Goal: Task Accomplishment & Management: Use online tool/utility

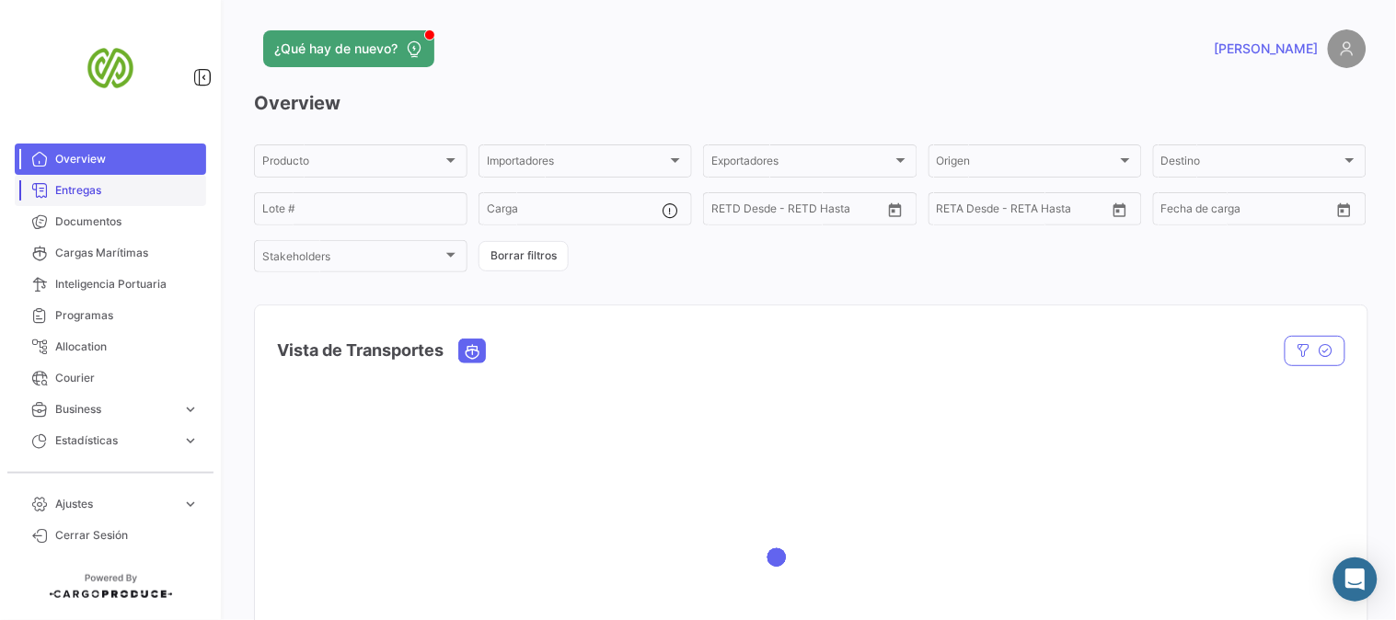
click at [67, 193] on span "Entregas" at bounding box center [127, 190] width 144 height 17
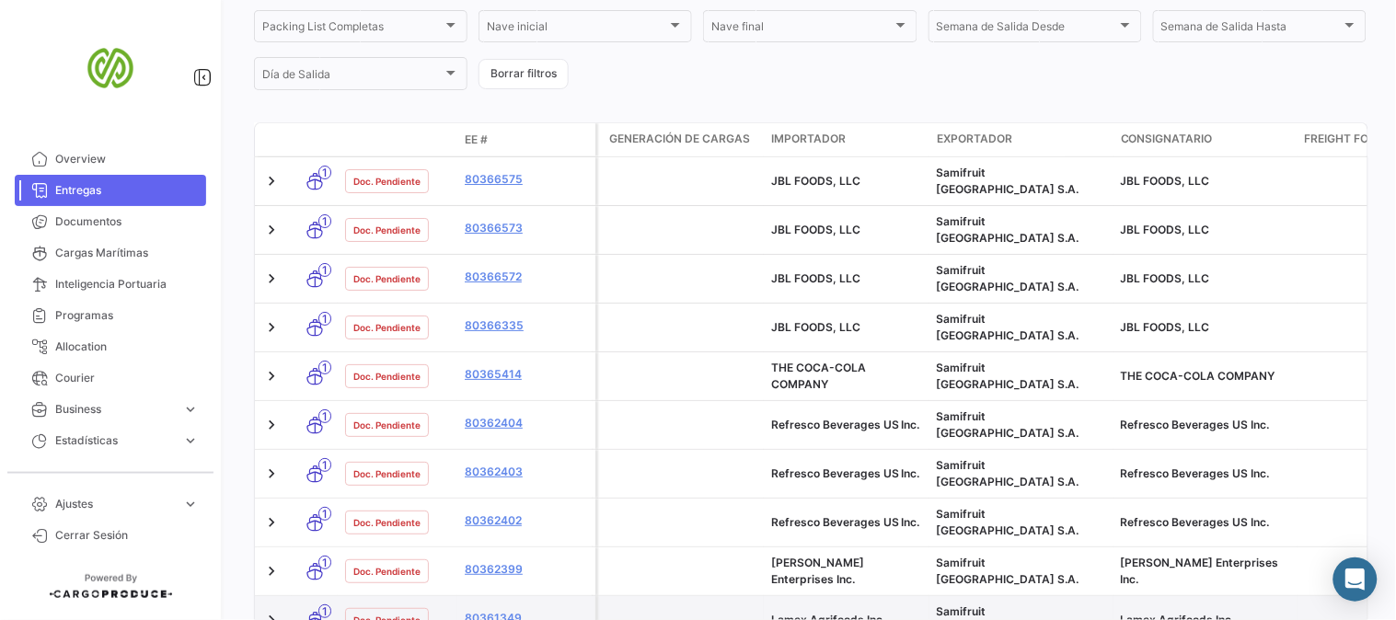
scroll to position [409, 0]
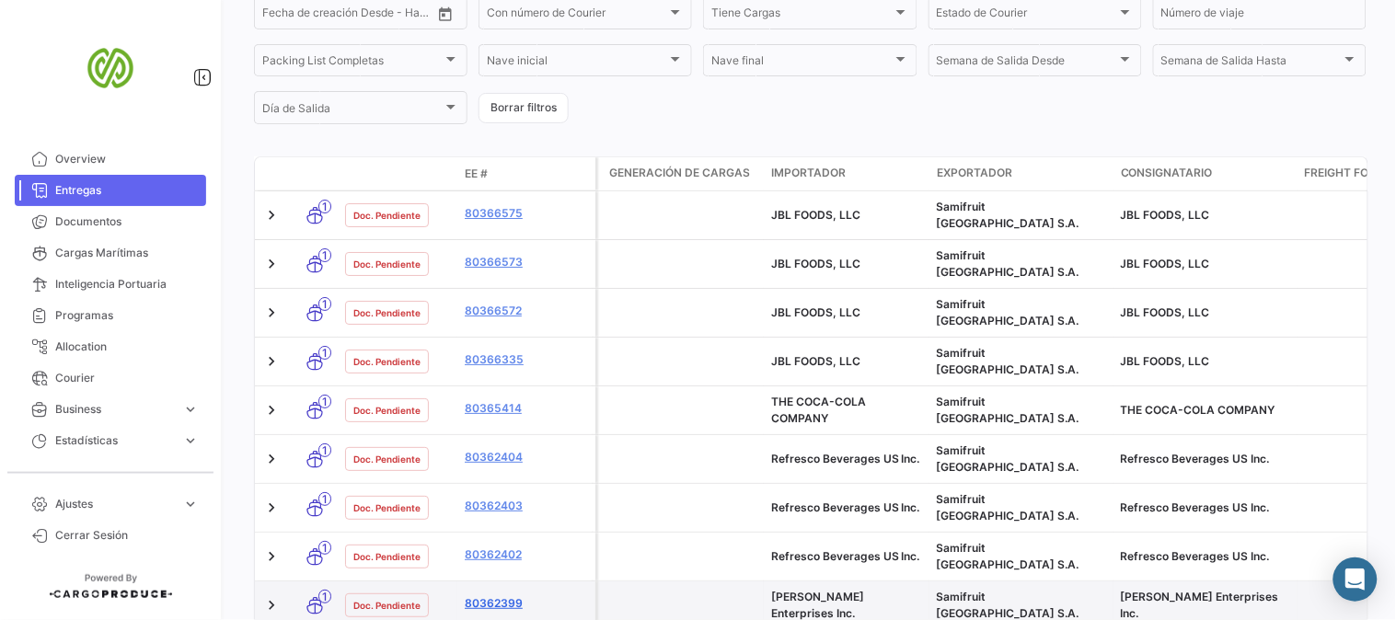
click at [504, 596] on link "80362399" at bounding box center [526, 604] width 123 height 17
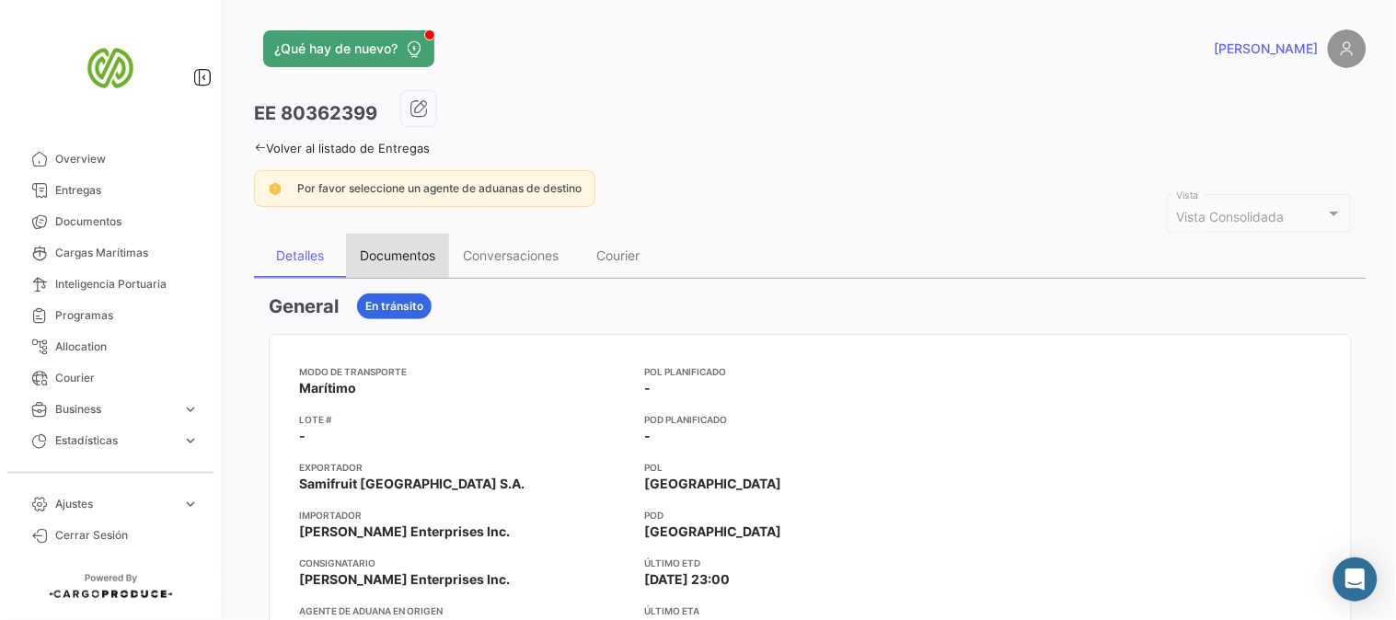
click at [405, 244] on div "Documentos" at bounding box center [397, 256] width 103 height 44
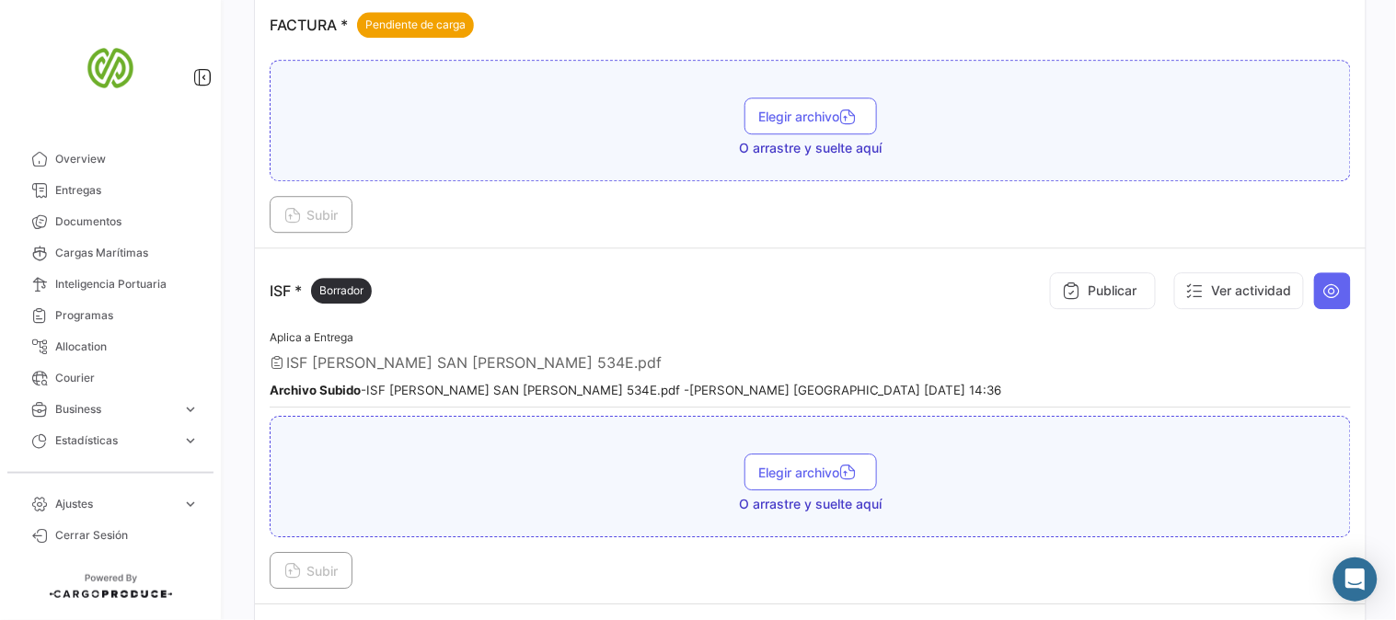
scroll to position [1227, 0]
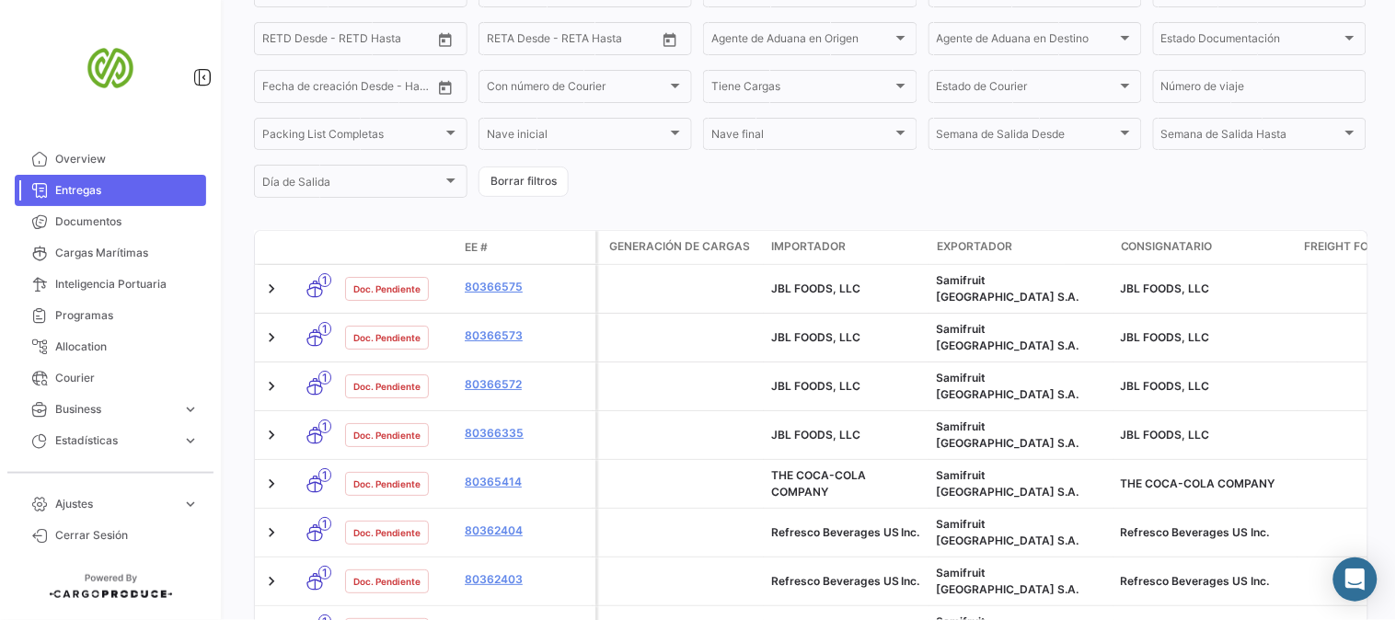
scroll to position [368, 0]
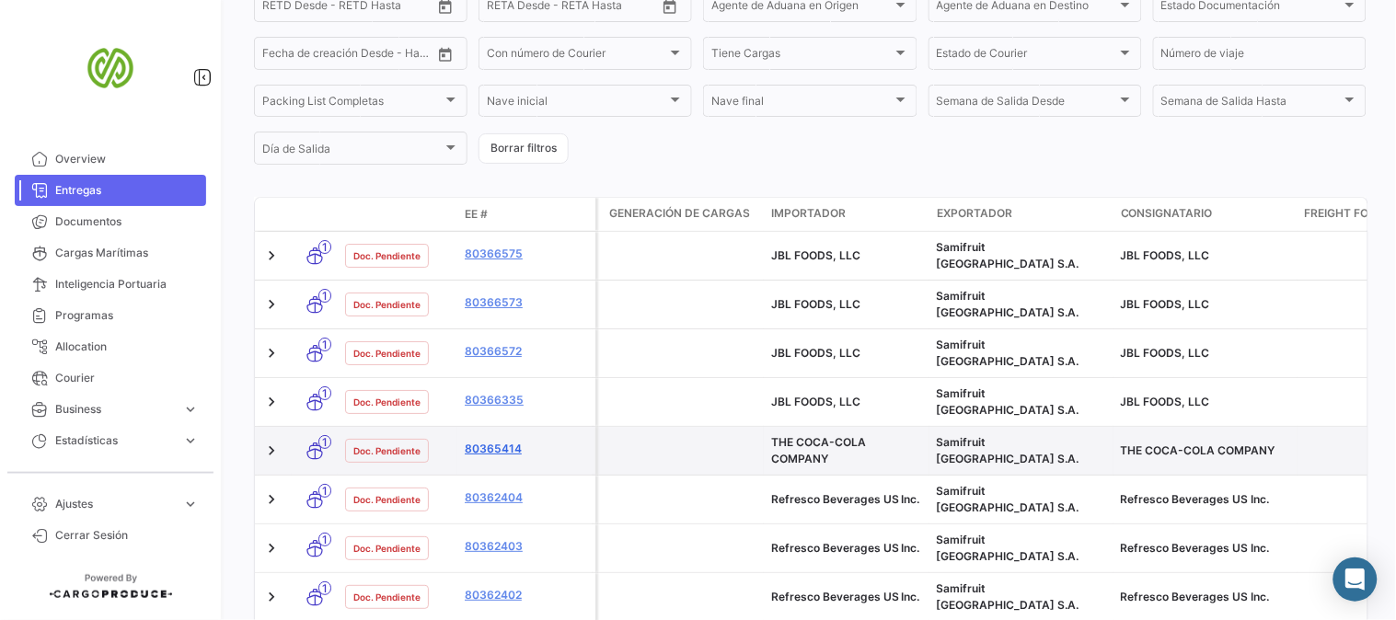
click at [497, 441] on link "80365414" at bounding box center [526, 449] width 123 height 17
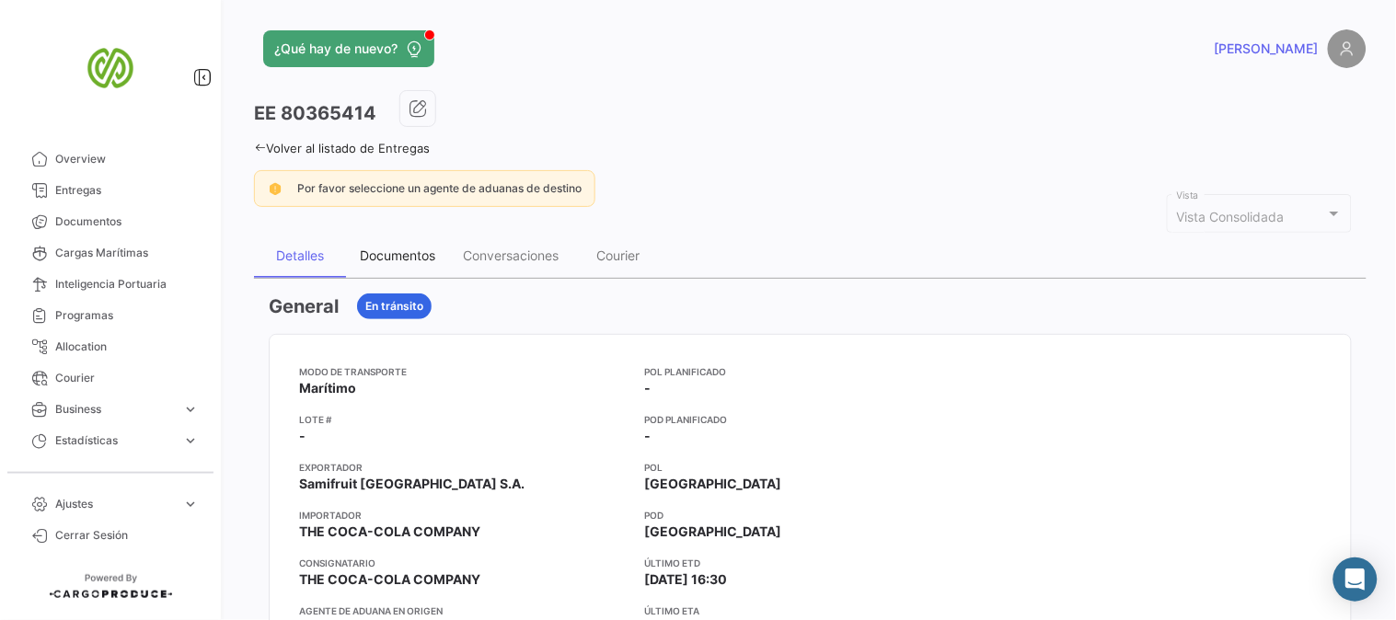
click at [409, 244] on div "Documentos" at bounding box center [397, 256] width 103 height 44
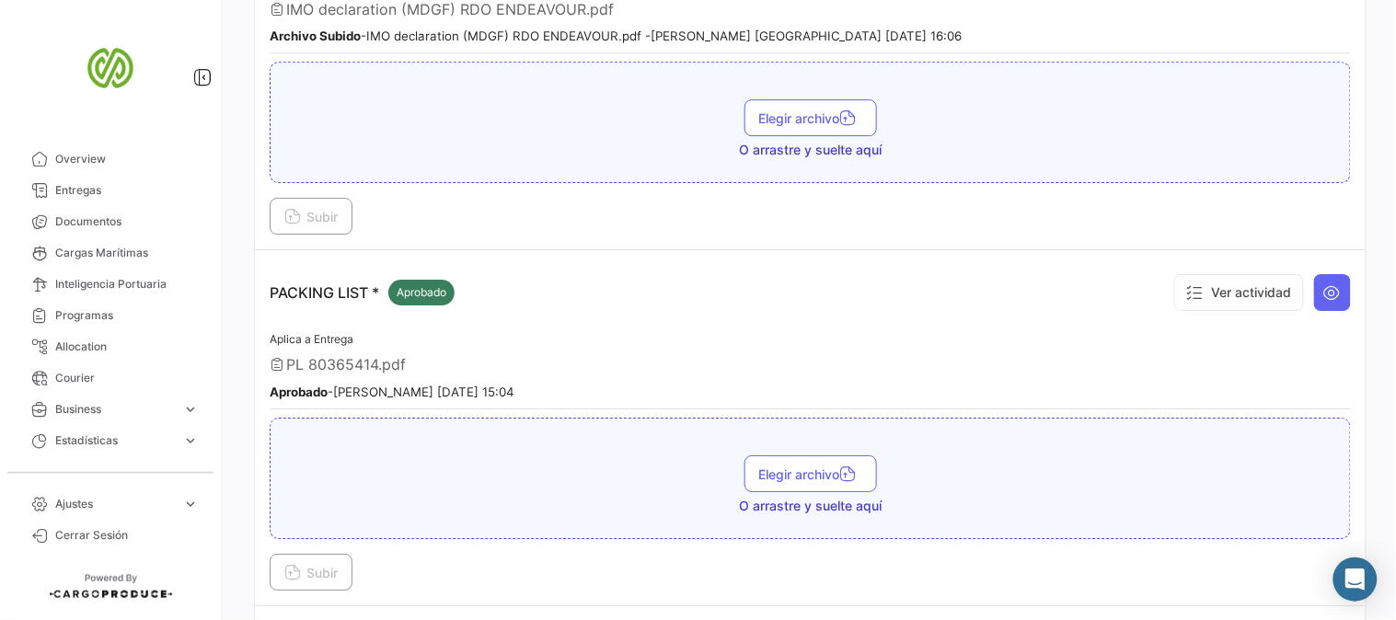
scroll to position [3336, 0]
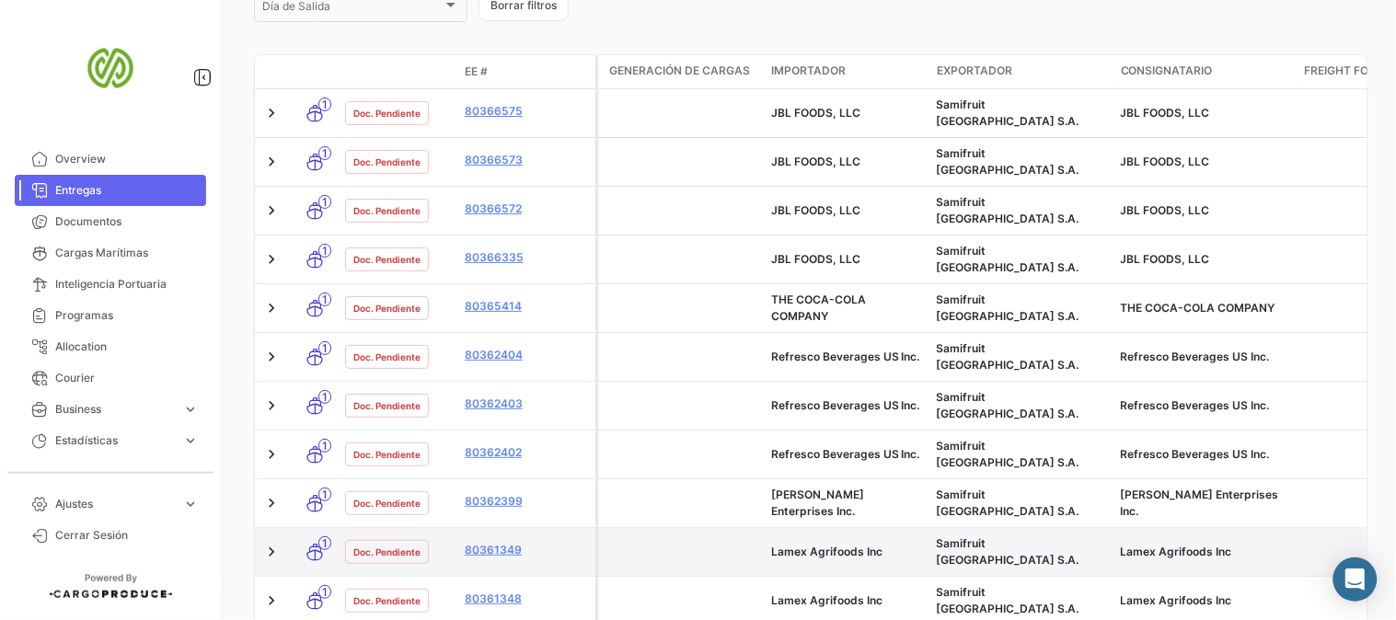
scroll to position [307, 0]
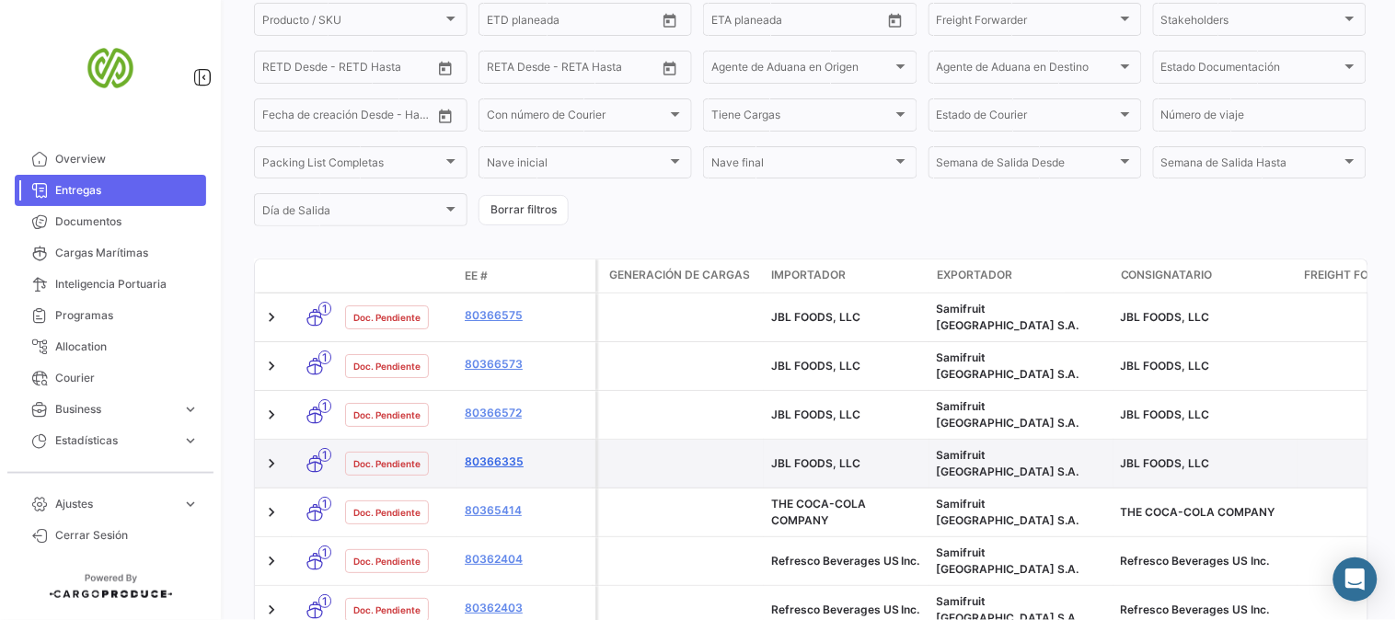
click at [488, 454] on link "80366335" at bounding box center [526, 462] width 123 height 17
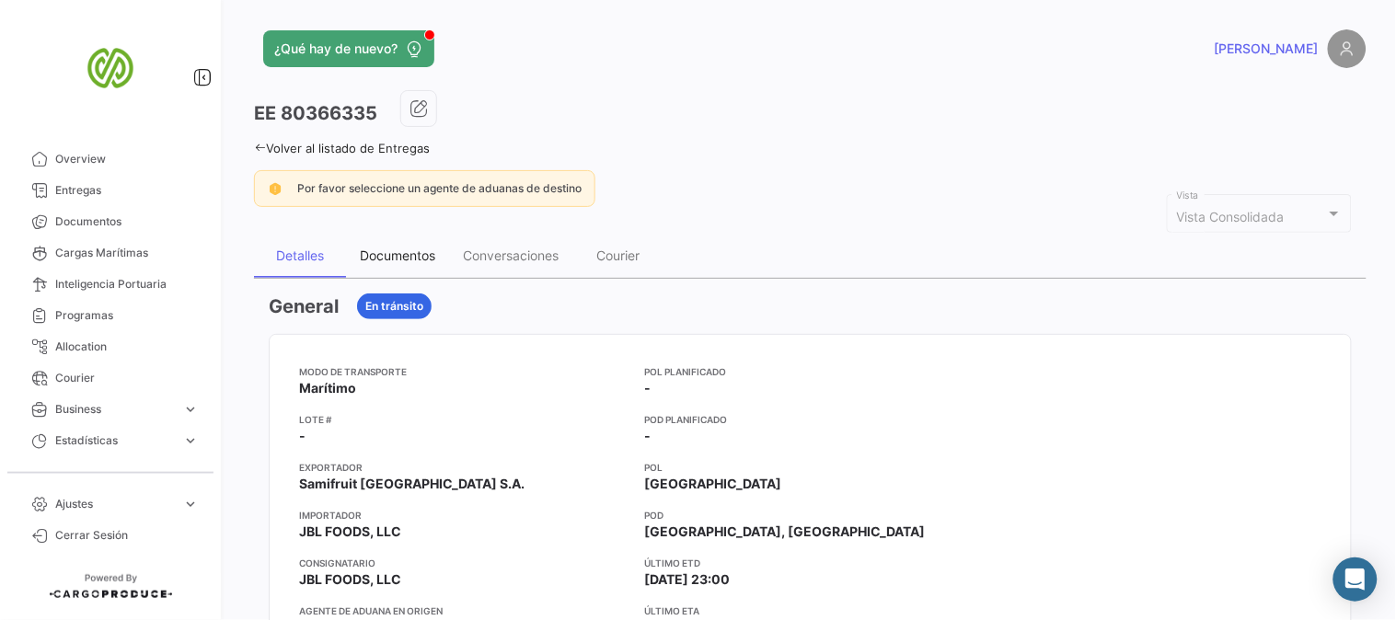
click at [420, 253] on div "Documentos" at bounding box center [397, 256] width 75 height 16
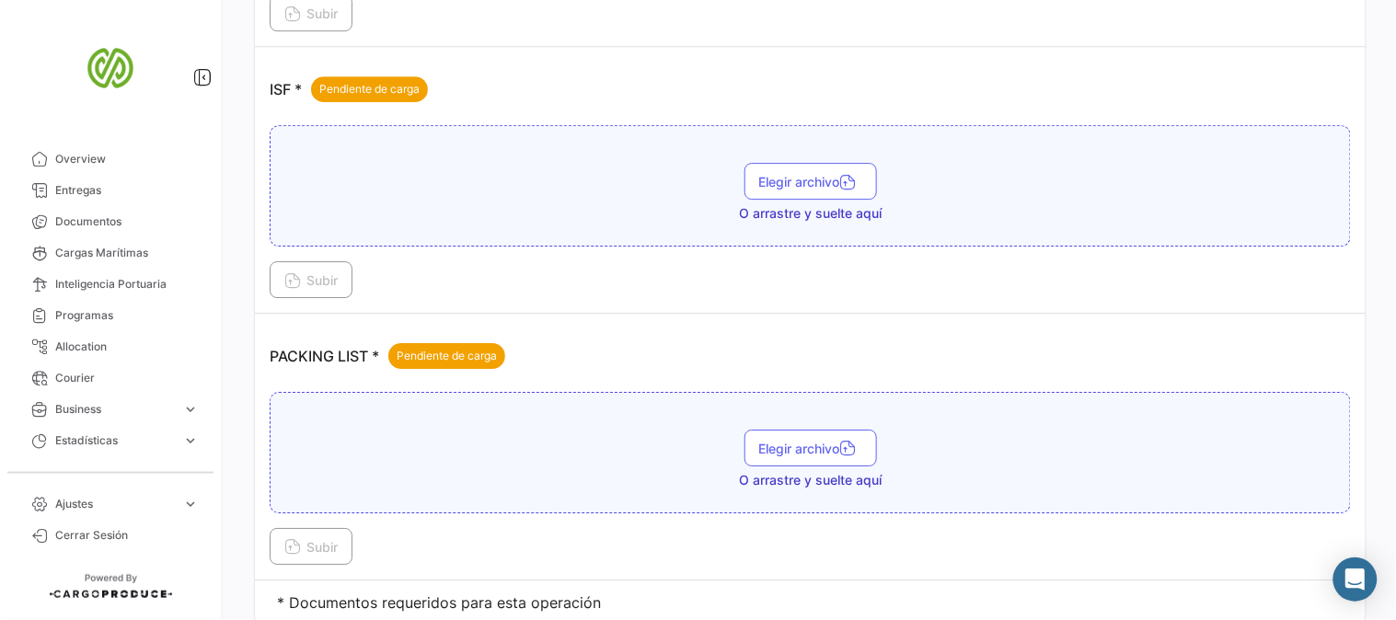
scroll to position [1383, 0]
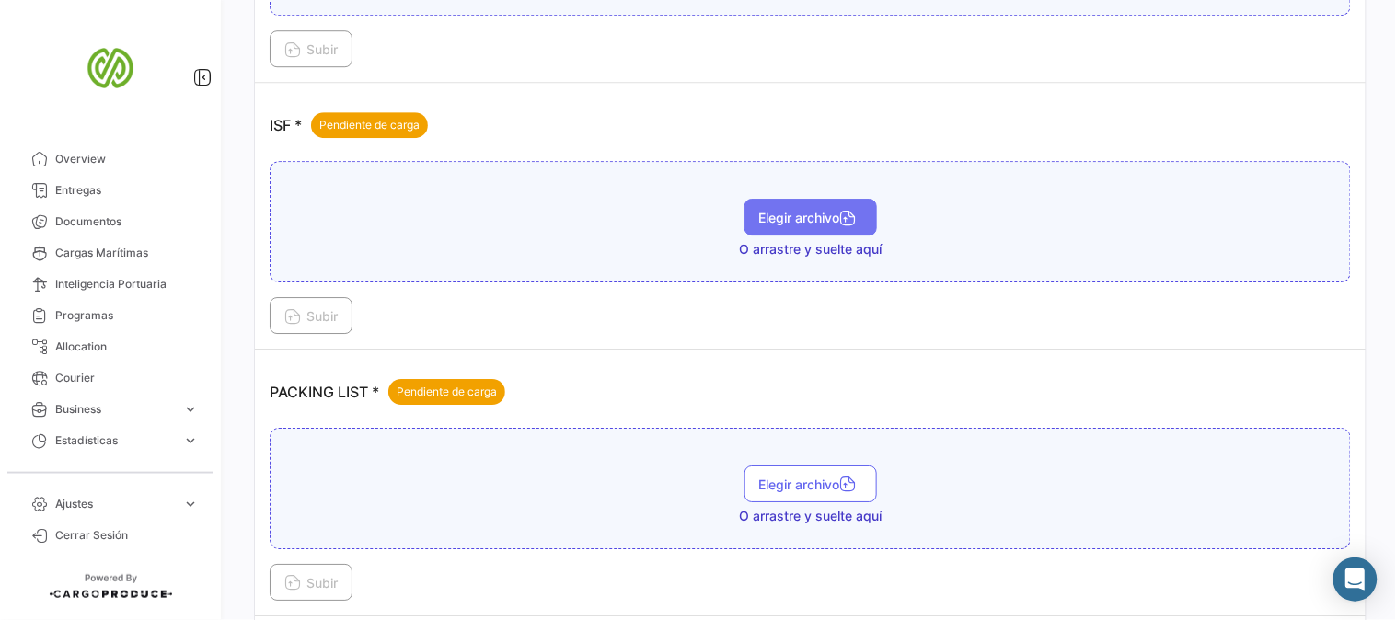
click at [796, 221] on span "Elegir archivo" at bounding box center [810, 218] width 103 height 16
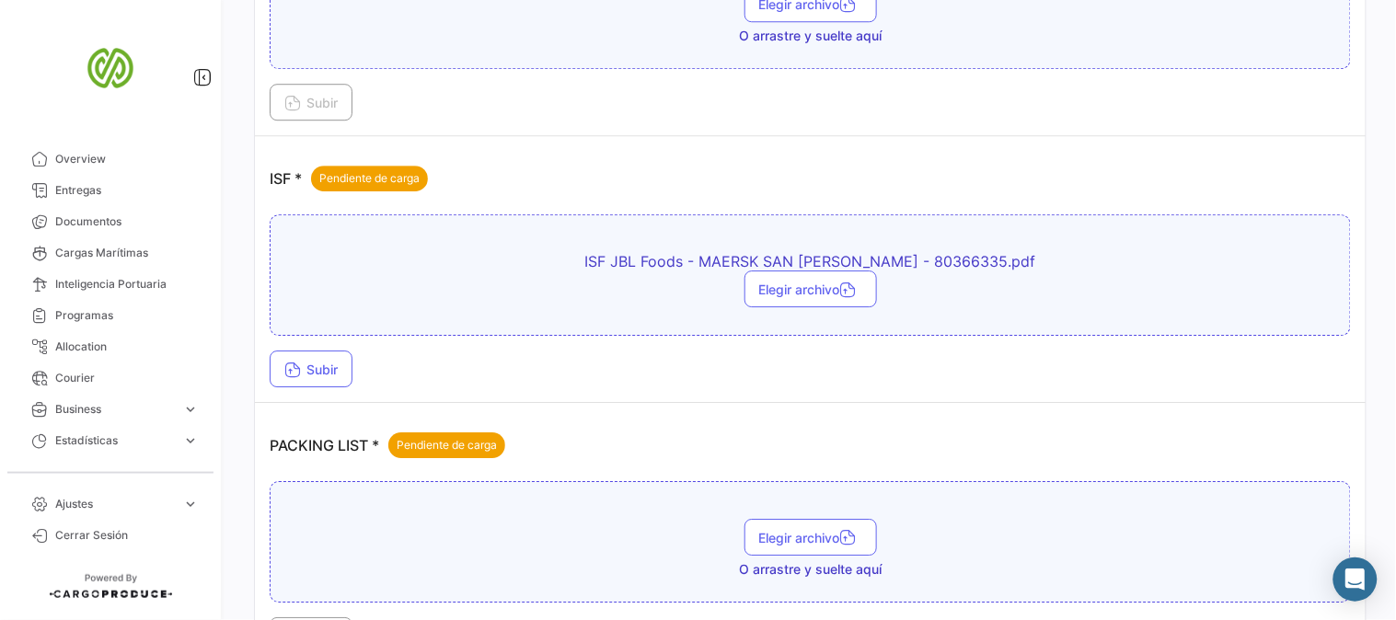
scroll to position [1431, 0]
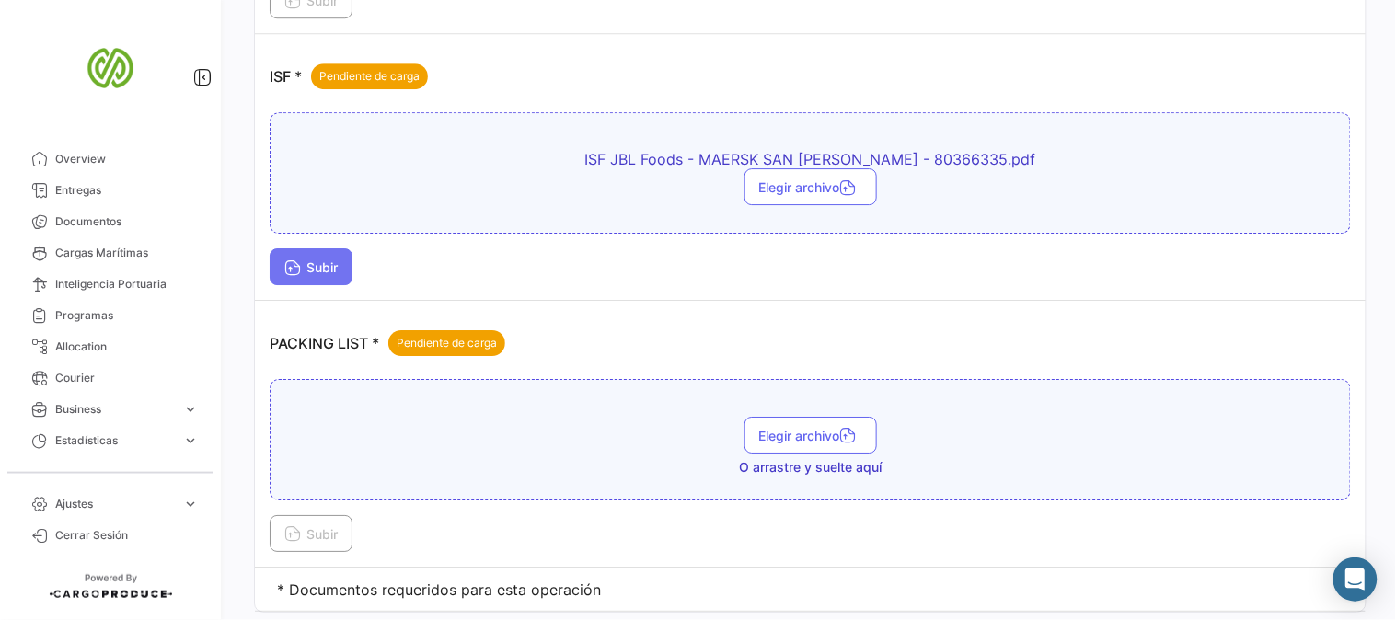
click at [304, 271] on span "Subir" at bounding box center [310, 268] width 53 height 16
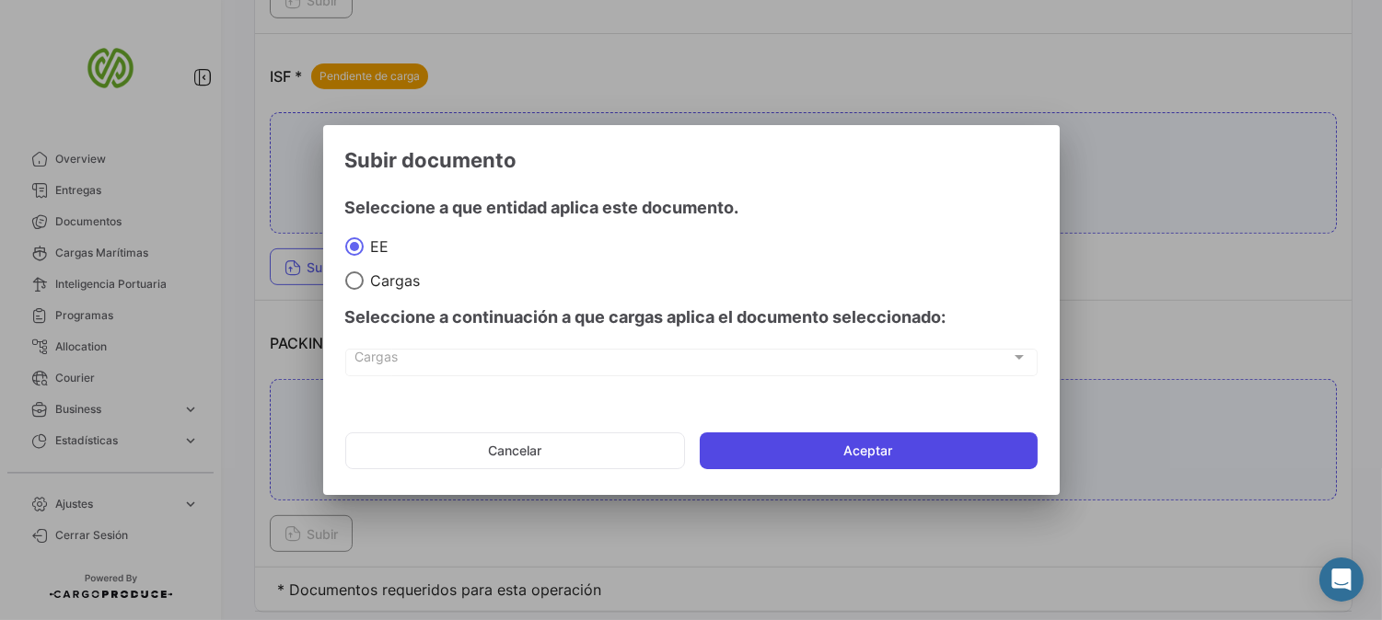
click at [965, 451] on button "Aceptar" at bounding box center [869, 451] width 338 height 37
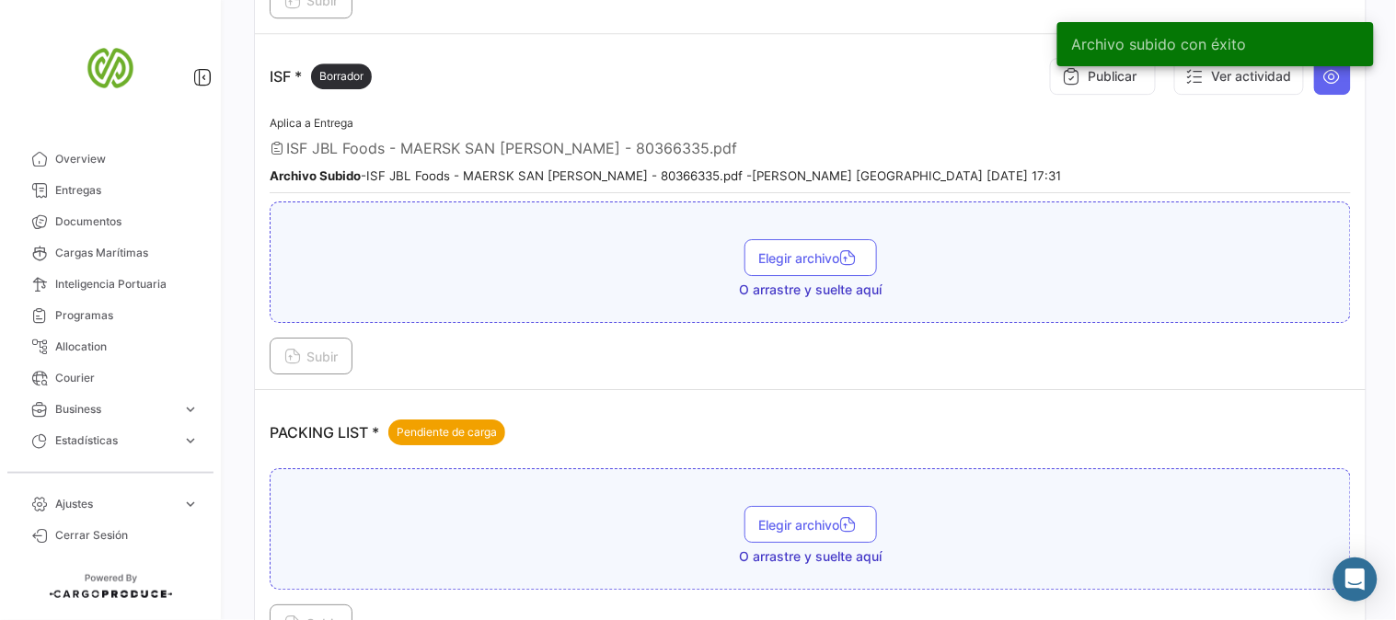
scroll to position [1227, 0]
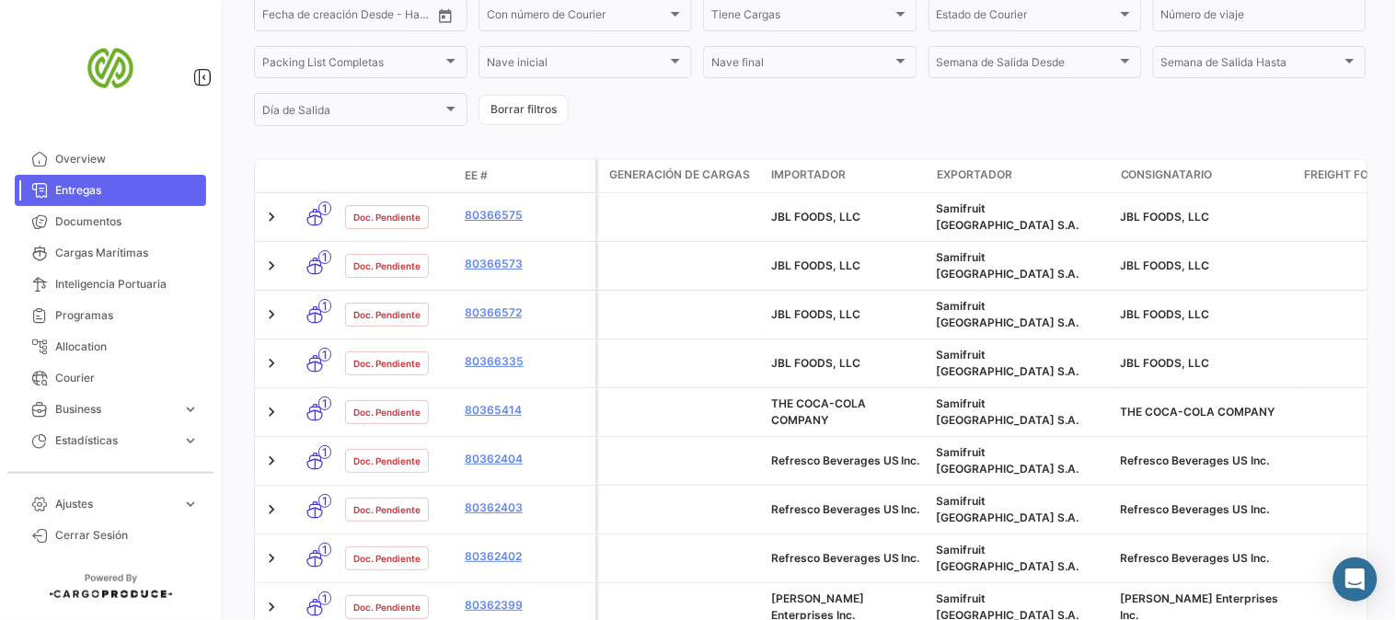
scroll to position [409, 0]
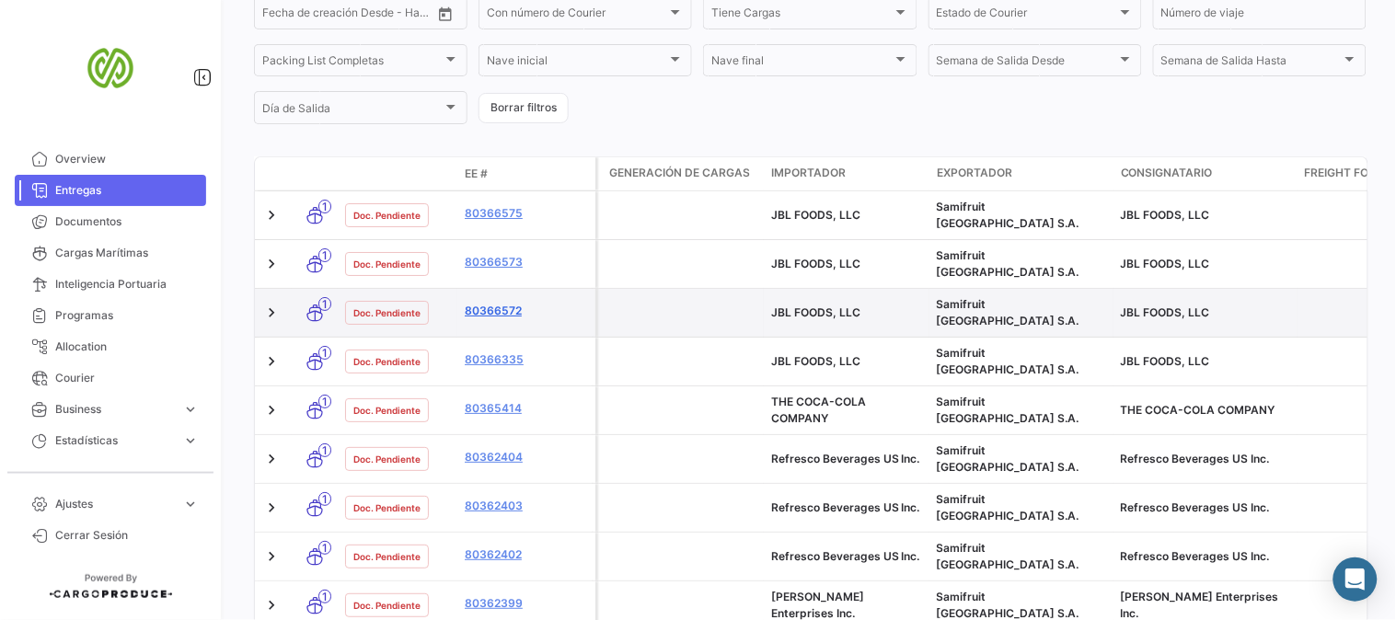
click at [494, 303] on link "80366572" at bounding box center [526, 311] width 123 height 17
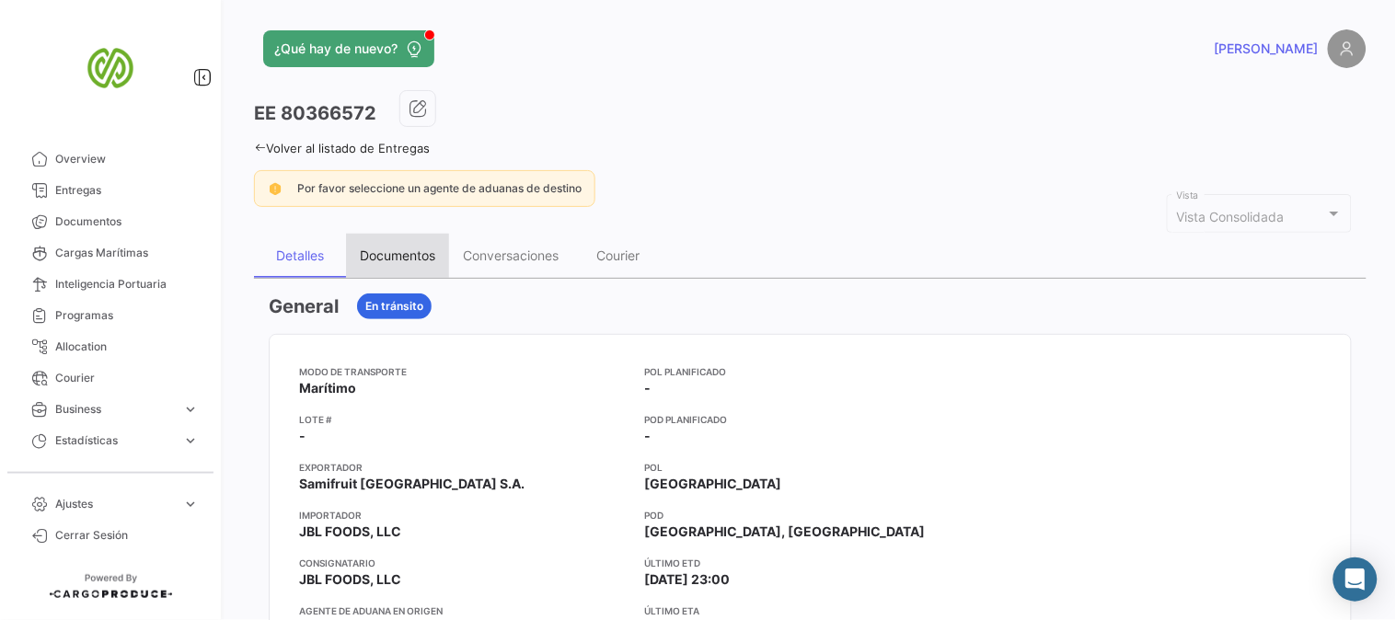
click at [419, 261] on div "Documentos" at bounding box center [397, 256] width 75 height 16
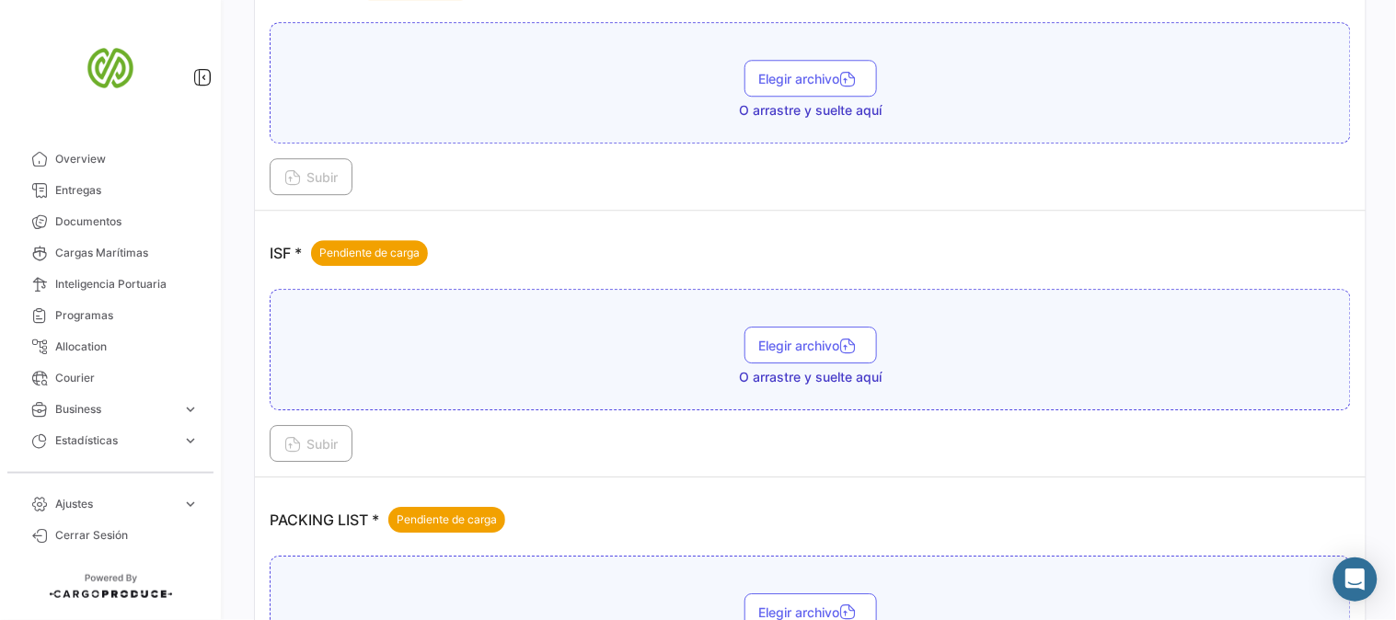
scroll to position [1329, 0]
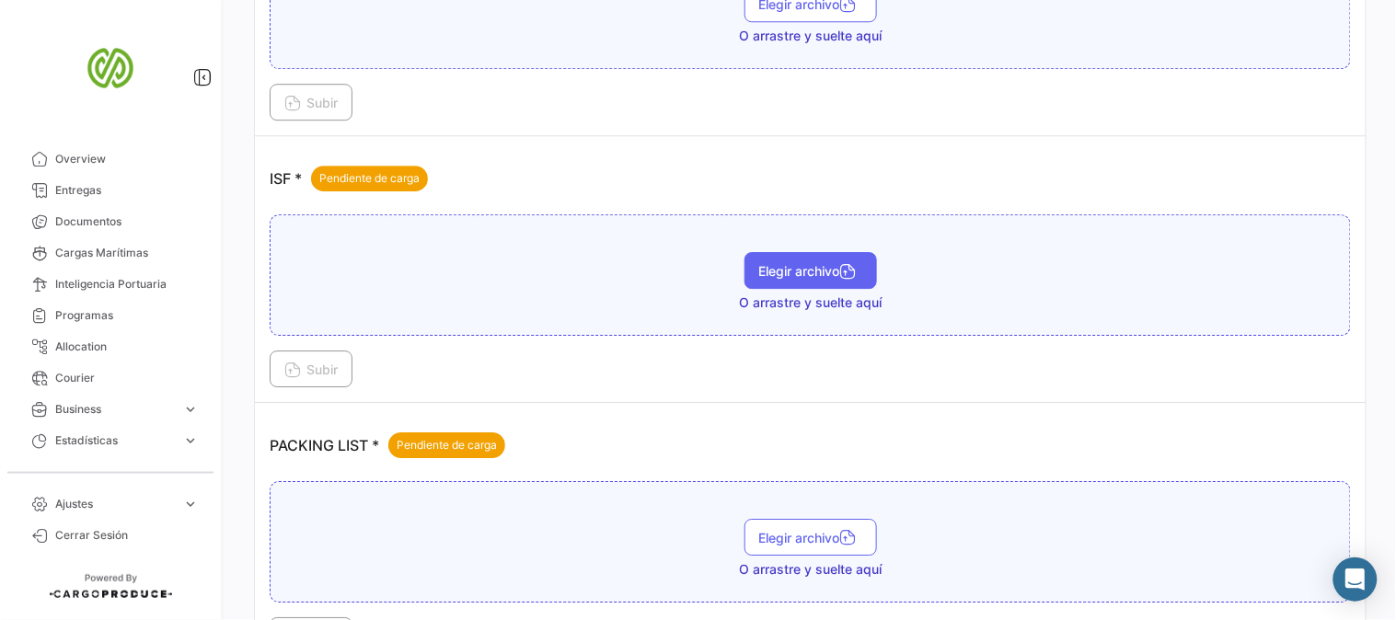
click at [795, 272] on span "Elegir archivo" at bounding box center [810, 271] width 103 height 16
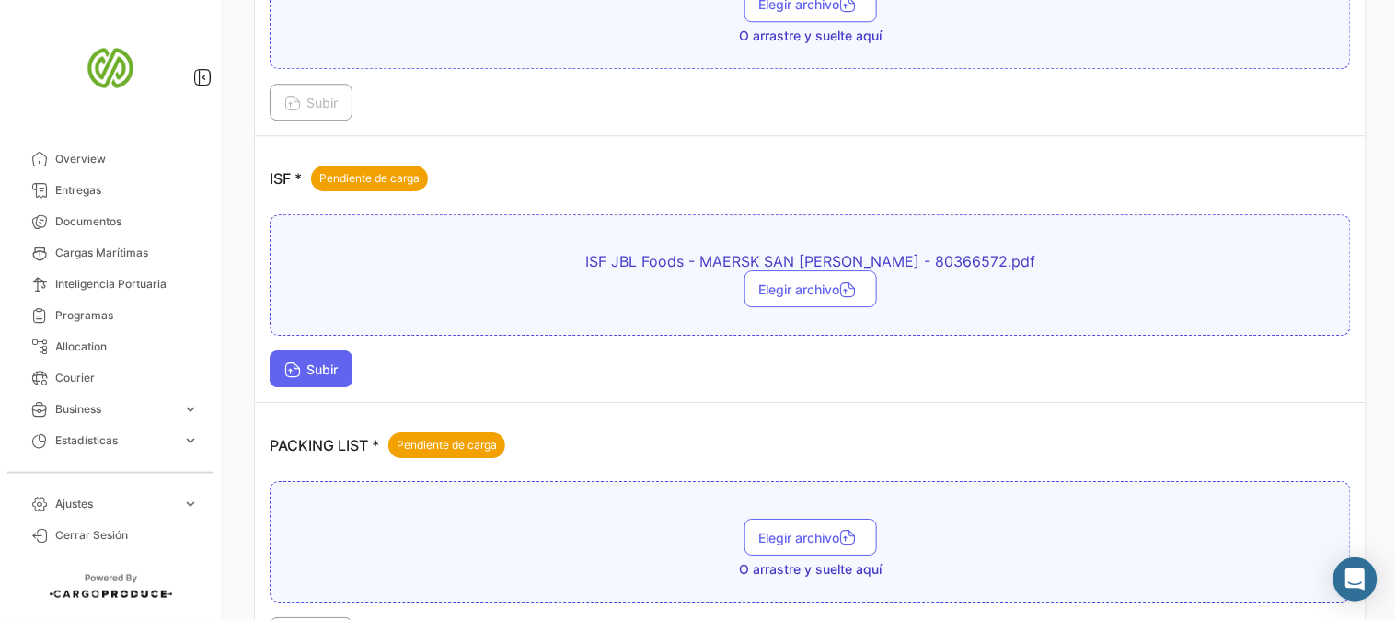
click at [313, 368] on span "Subir" at bounding box center [310, 370] width 53 height 16
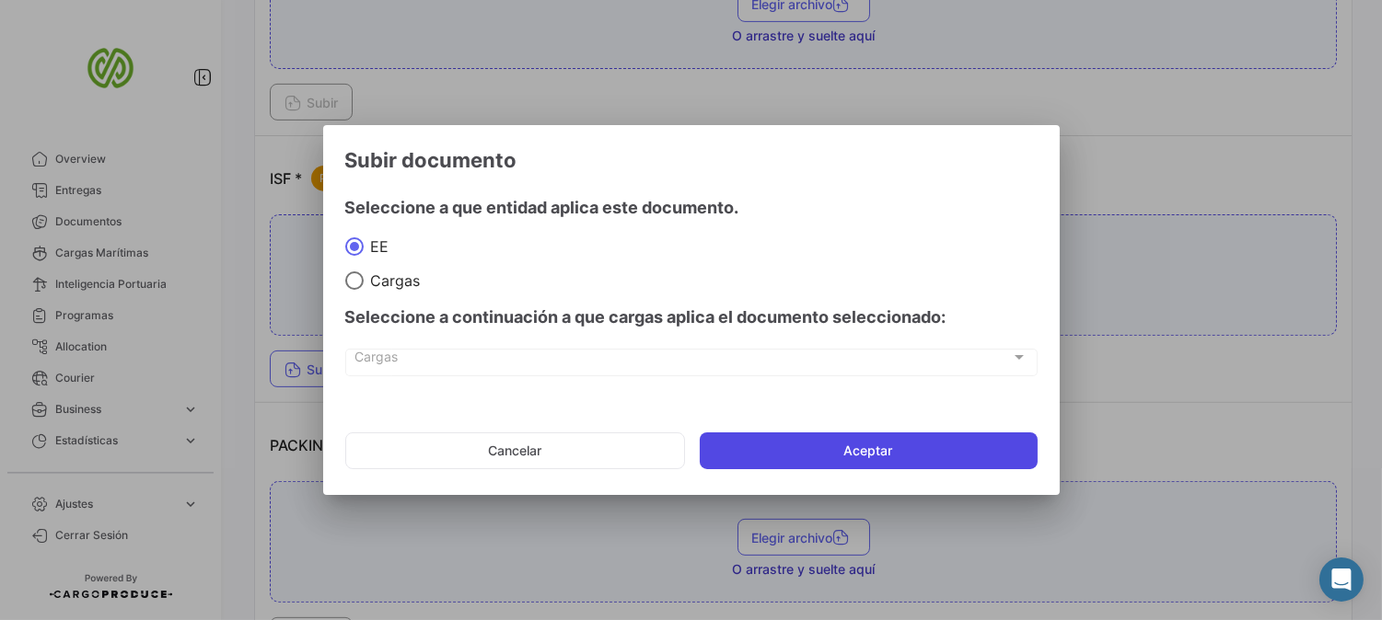
click at [891, 457] on button "Aceptar" at bounding box center [869, 451] width 338 height 37
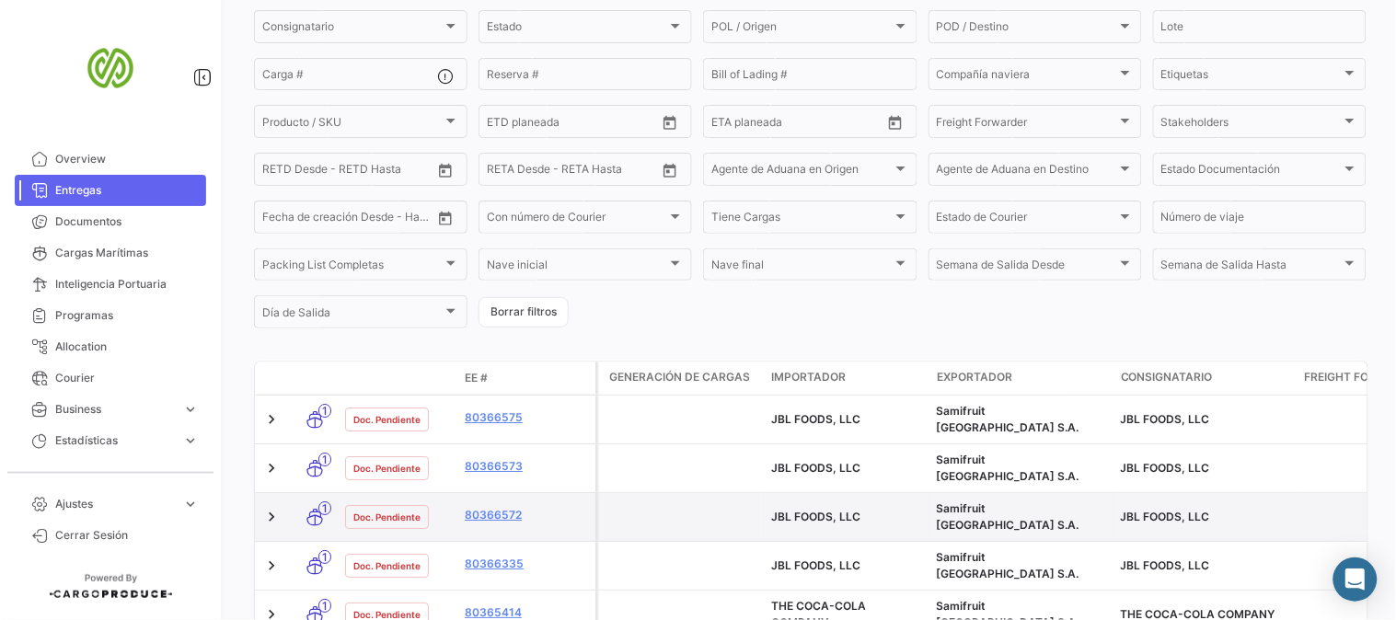
scroll to position [307, 0]
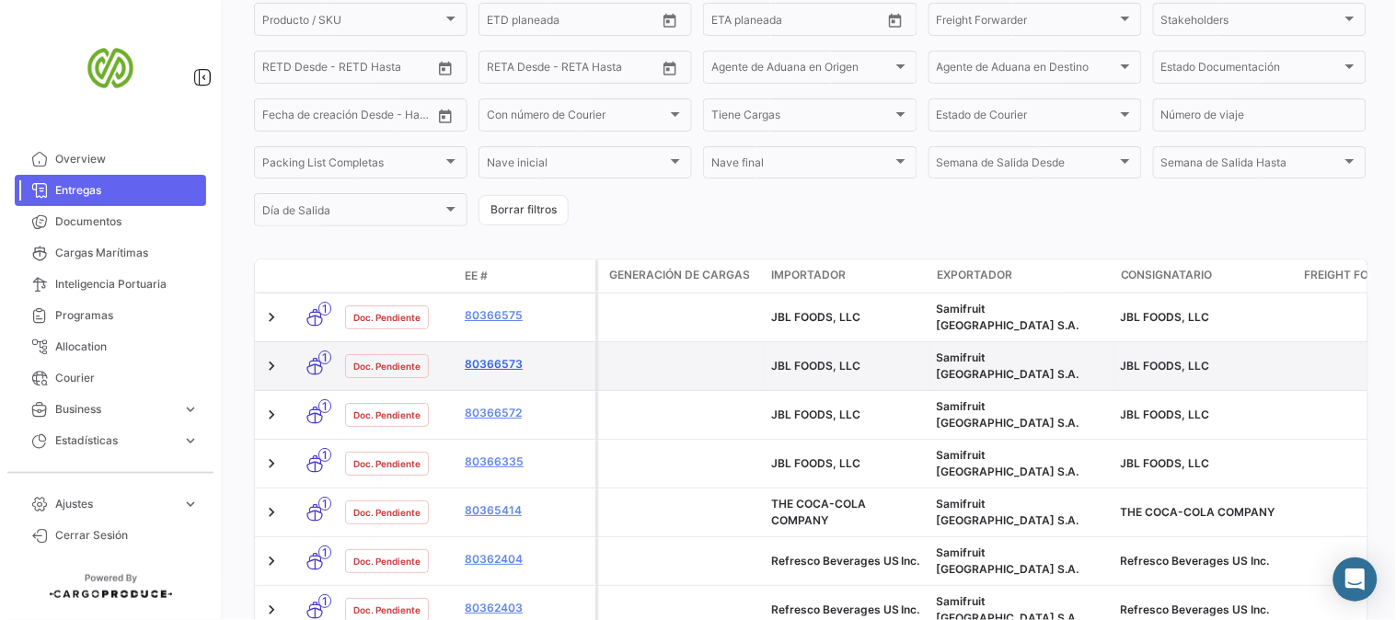
click at [494, 357] on link "80366573" at bounding box center [526, 364] width 123 height 17
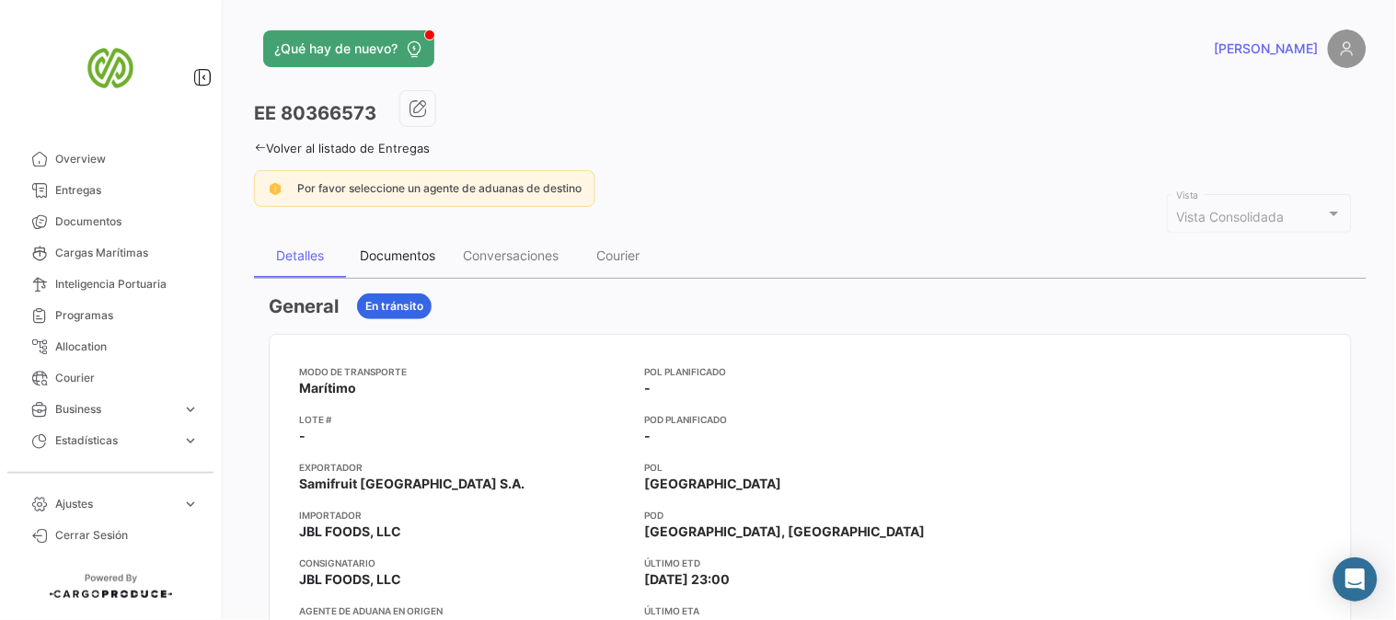
click at [412, 249] on div "Documentos" at bounding box center [397, 256] width 75 height 16
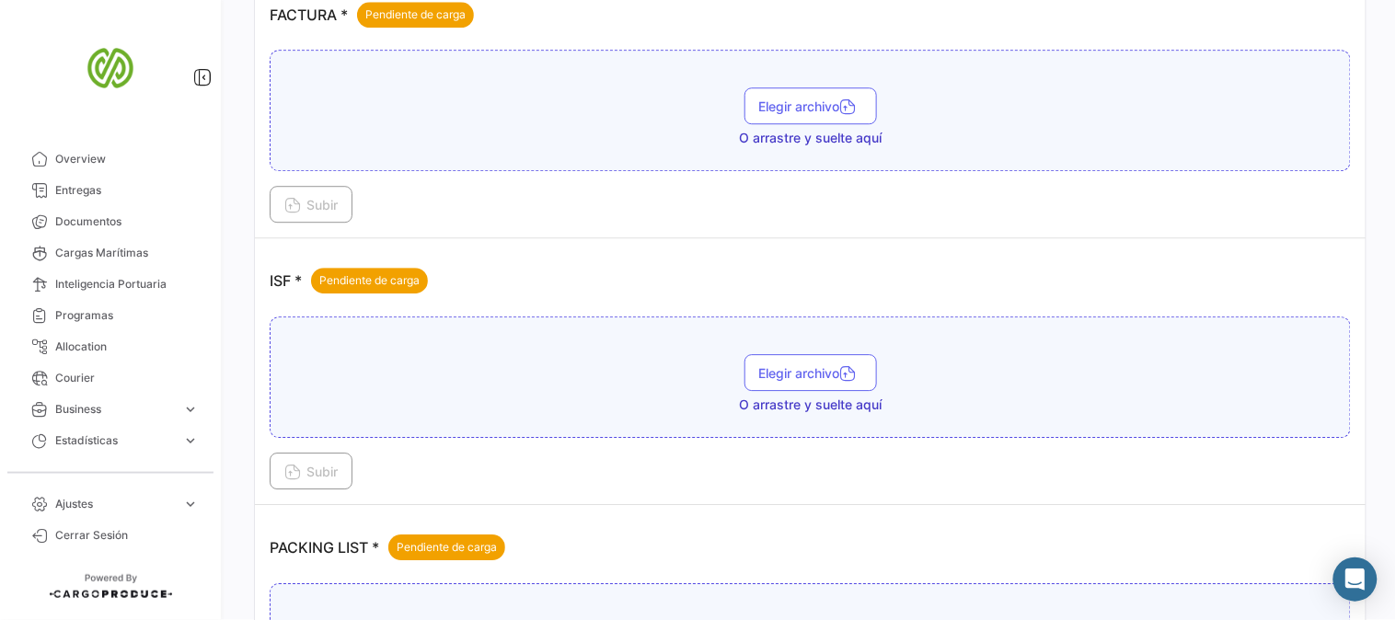
scroll to position [1329, 0]
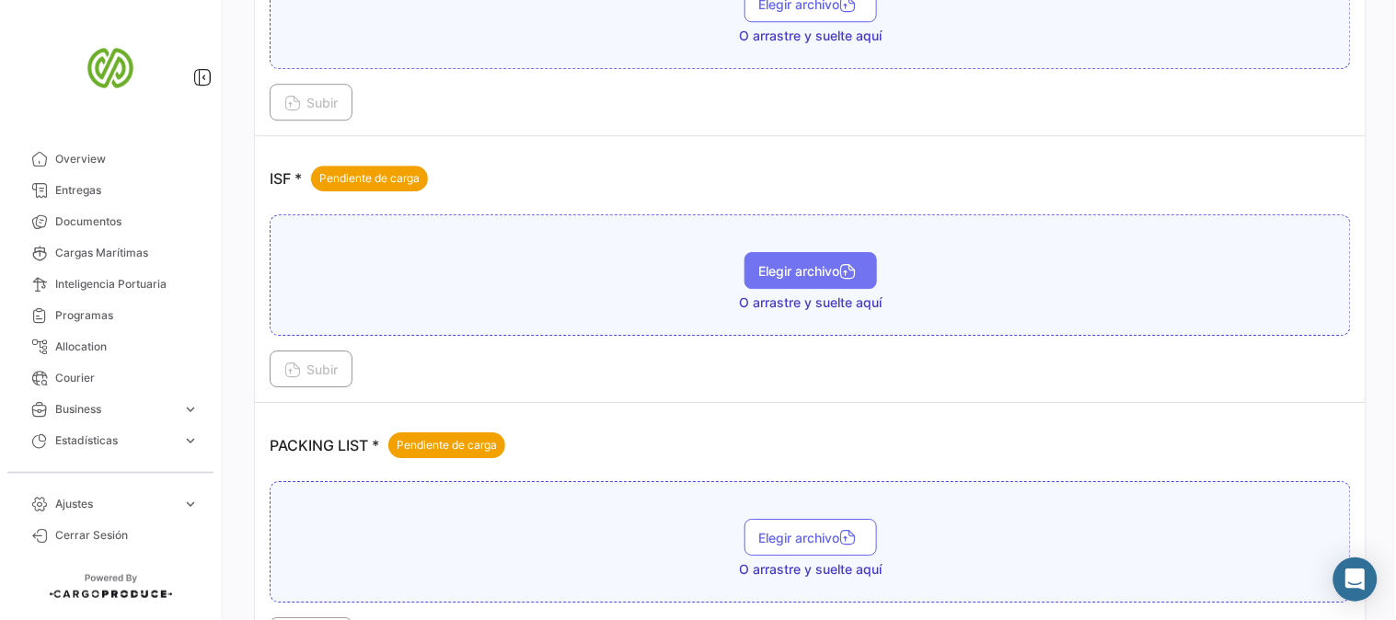
click at [792, 270] on span "Elegir archivo" at bounding box center [810, 271] width 103 height 16
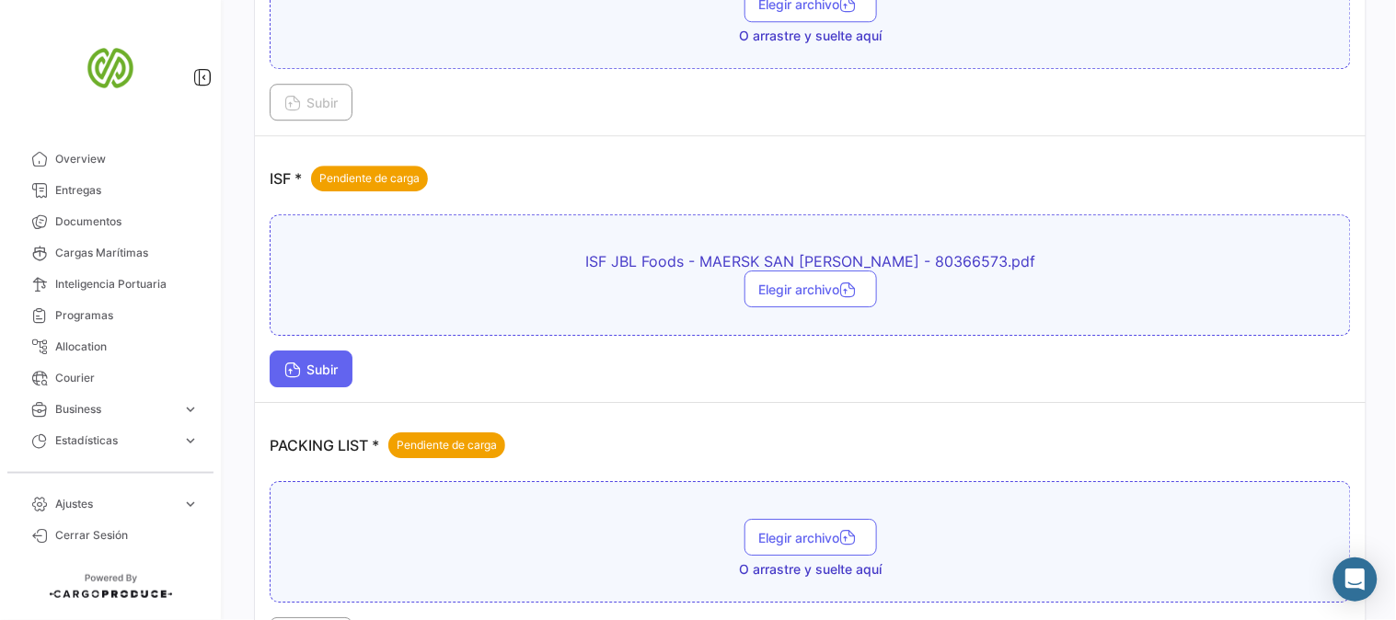
click at [313, 371] on span "Subir" at bounding box center [310, 370] width 53 height 16
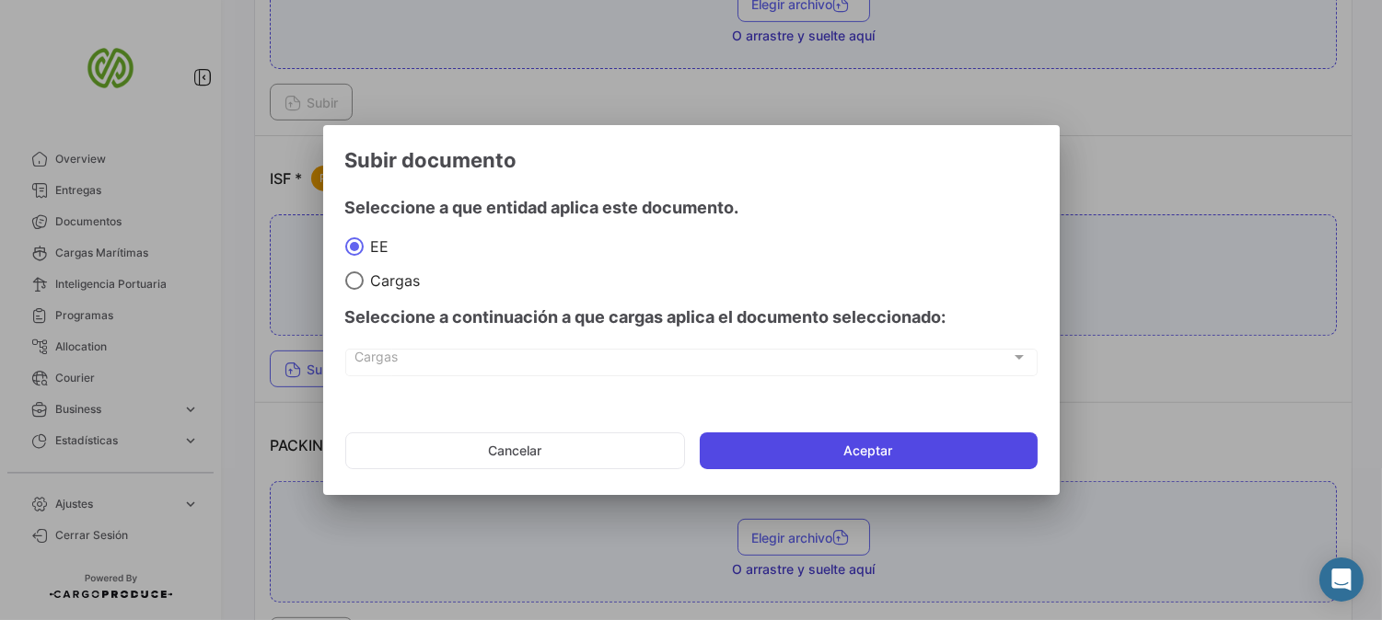
click at [879, 460] on button "Aceptar" at bounding box center [869, 451] width 338 height 37
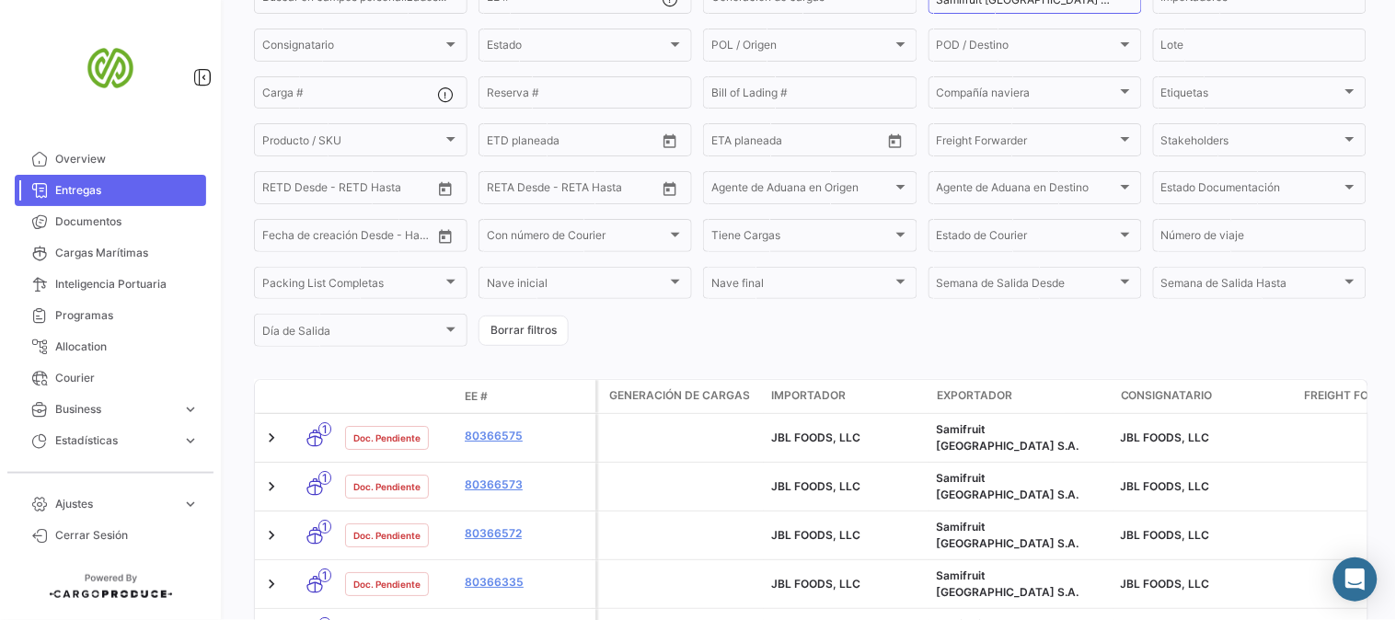
scroll to position [204, 0]
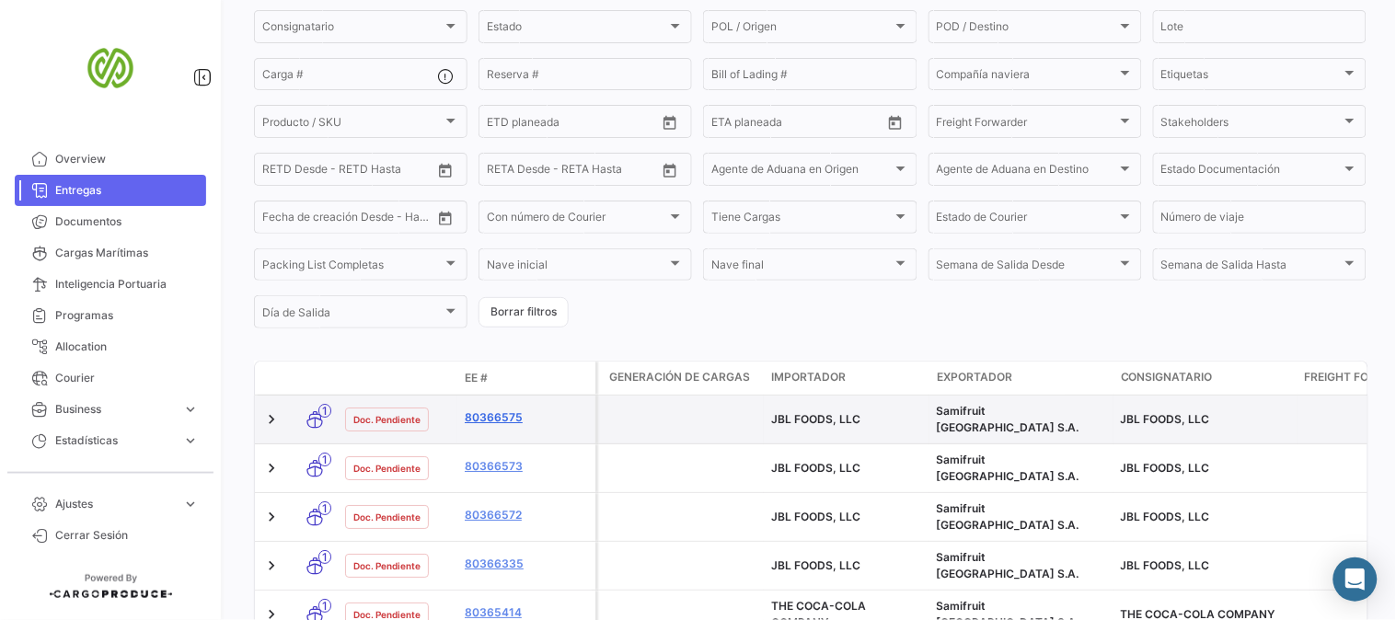
click at [499, 412] on link "80366575" at bounding box center [526, 418] width 123 height 17
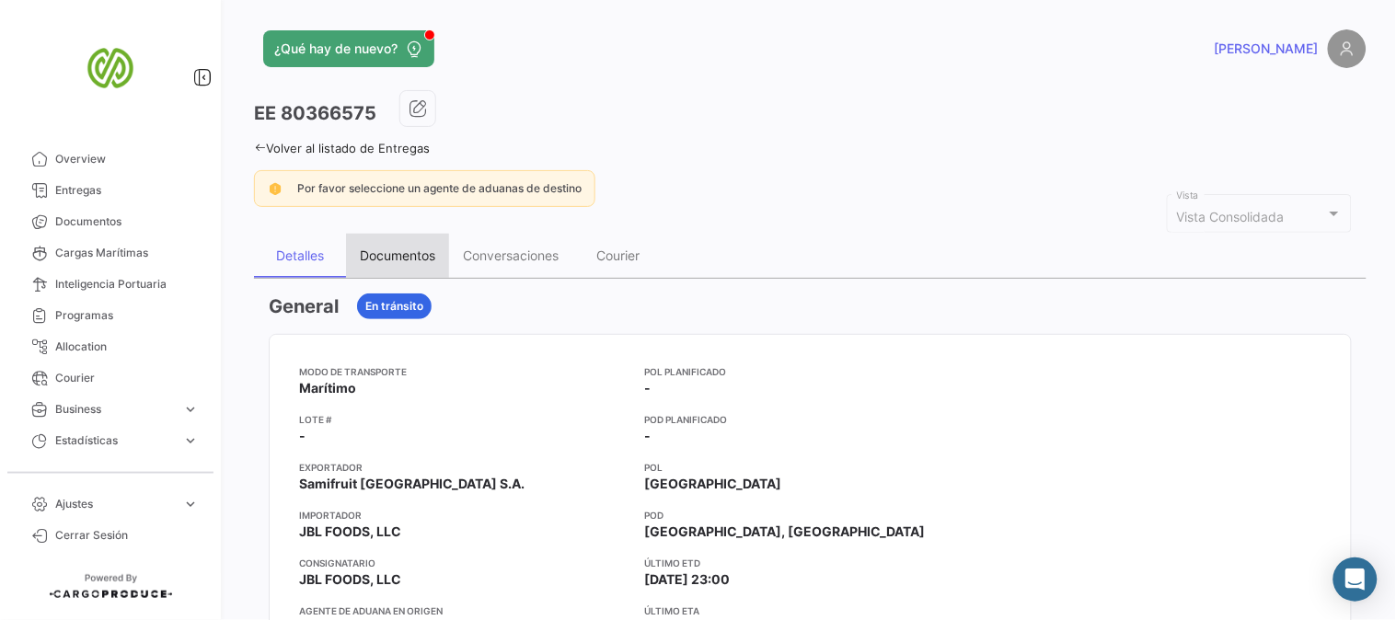
click at [380, 251] on div "Documentos" at bounding box center [397, 256] width 75 height 16
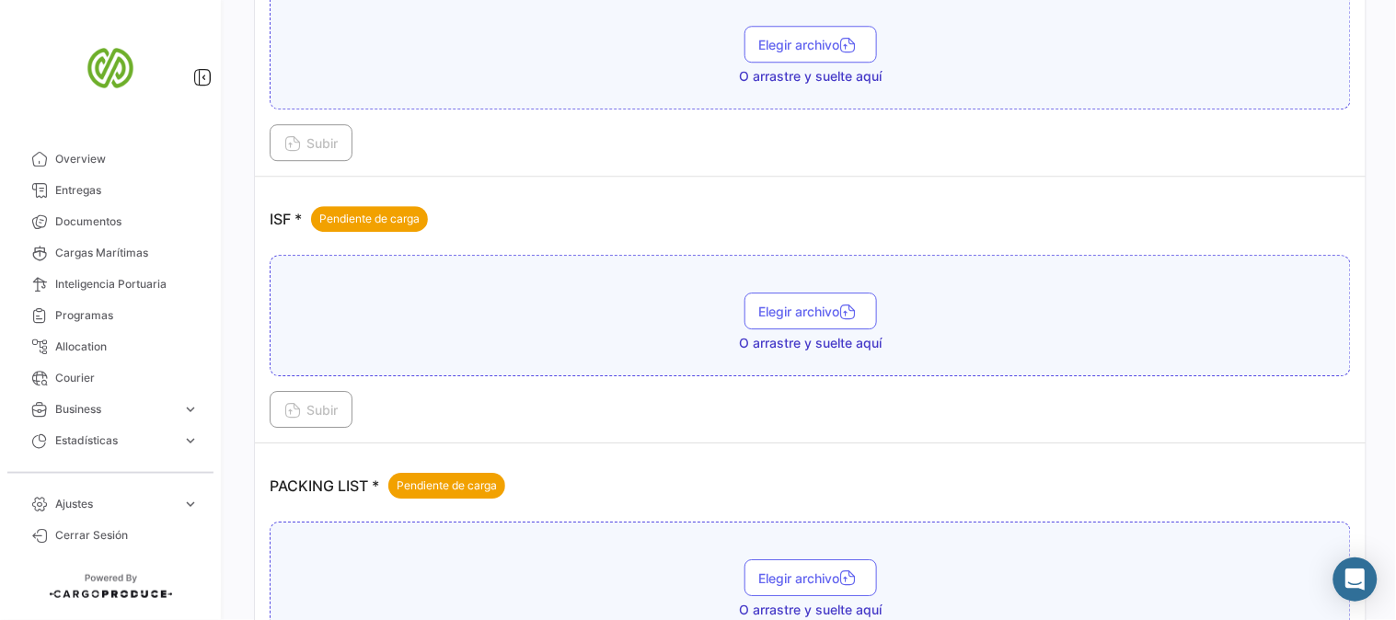
scroll to position [1485, 0]
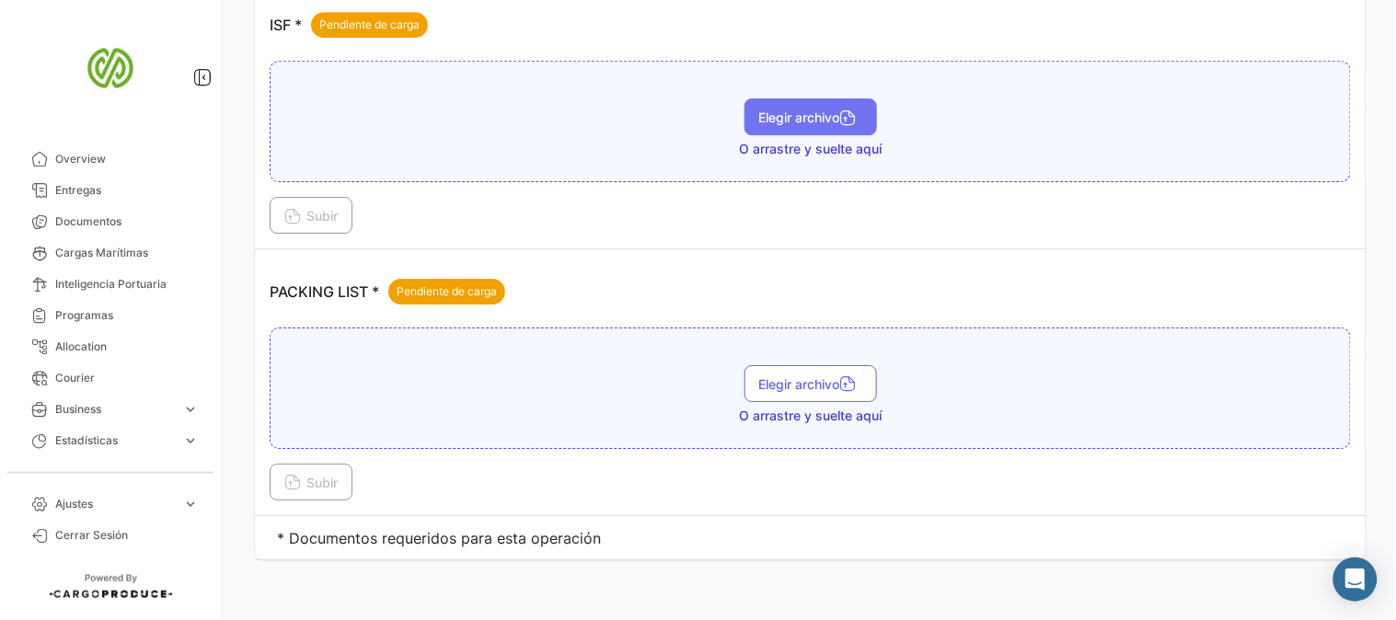
click at [811, 114] on span "Elegir archivo" at bounding box center [810, 118] width 103 height 16
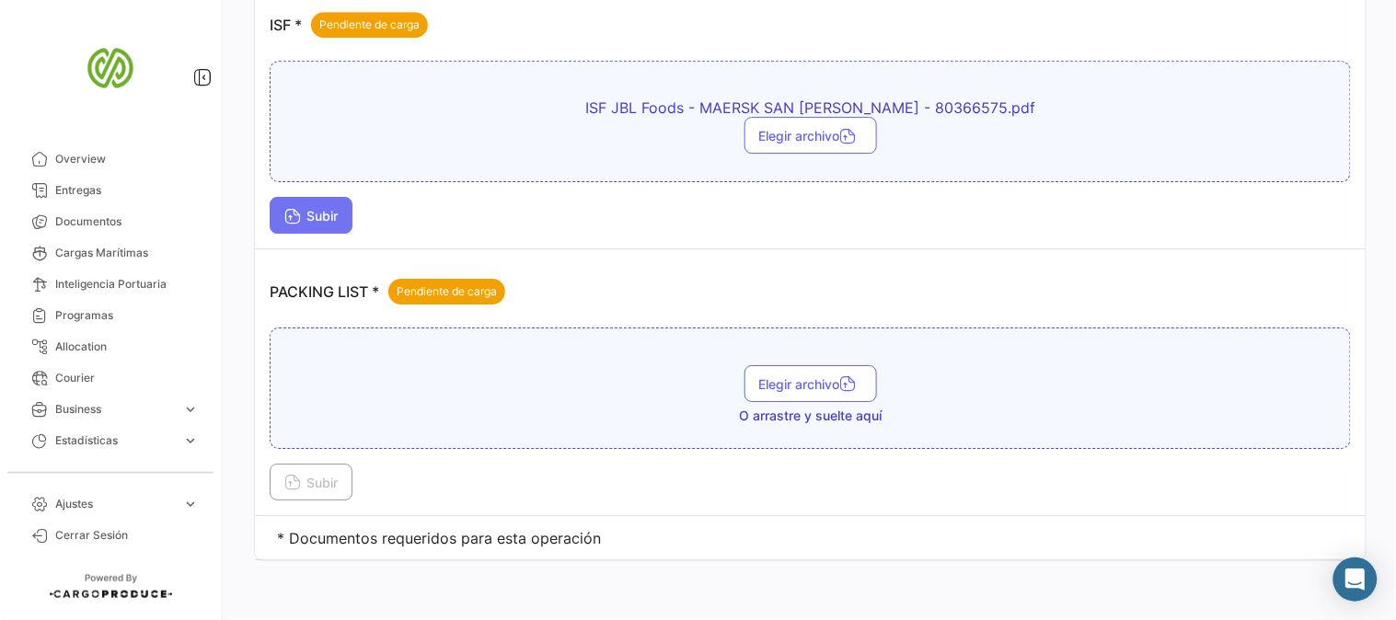
click at [331, 217] on span "Subir" at bounding box center [310, 216] width 53 height 16
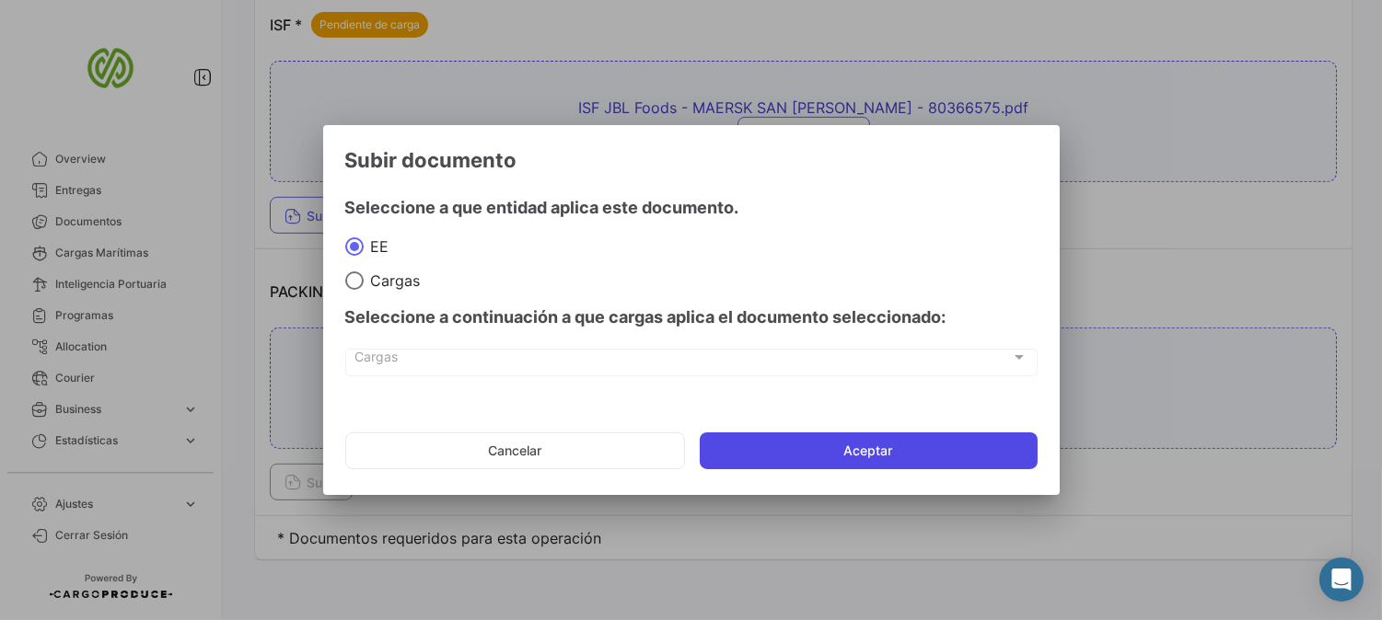
click at [897, 454] on button "Aceptar" at bounding box center [869, 451] width 338 height 37
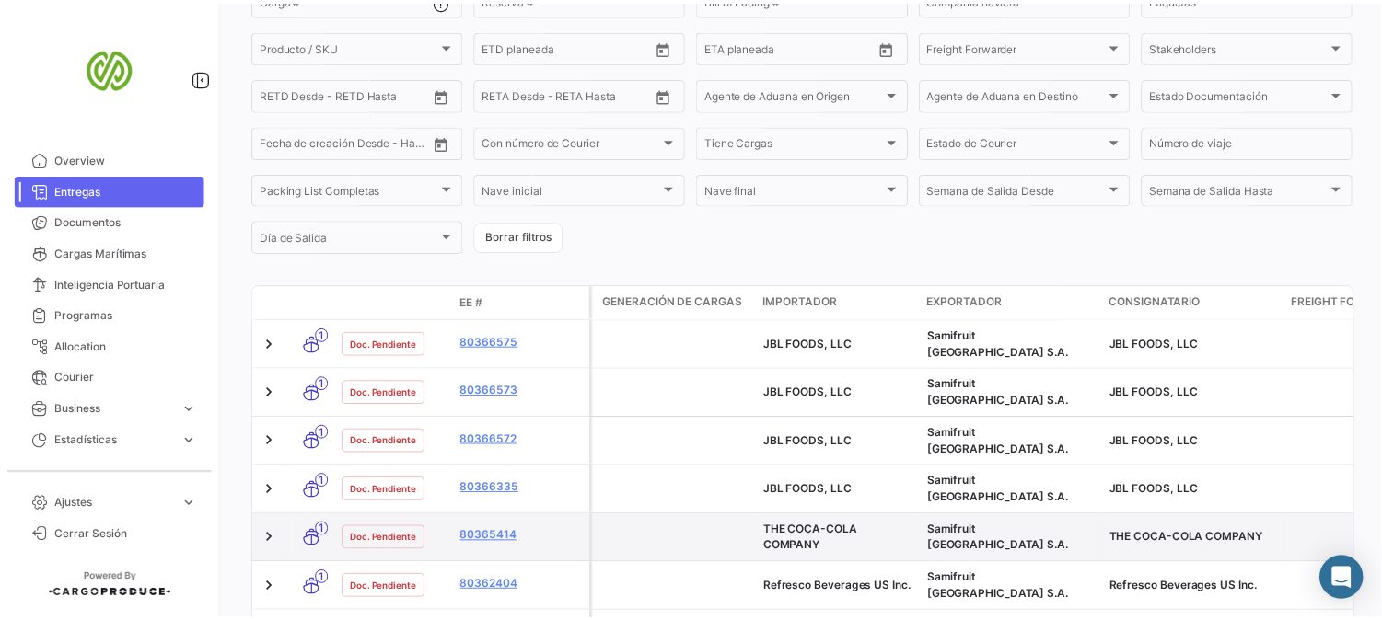
scroll to position [307, 0]
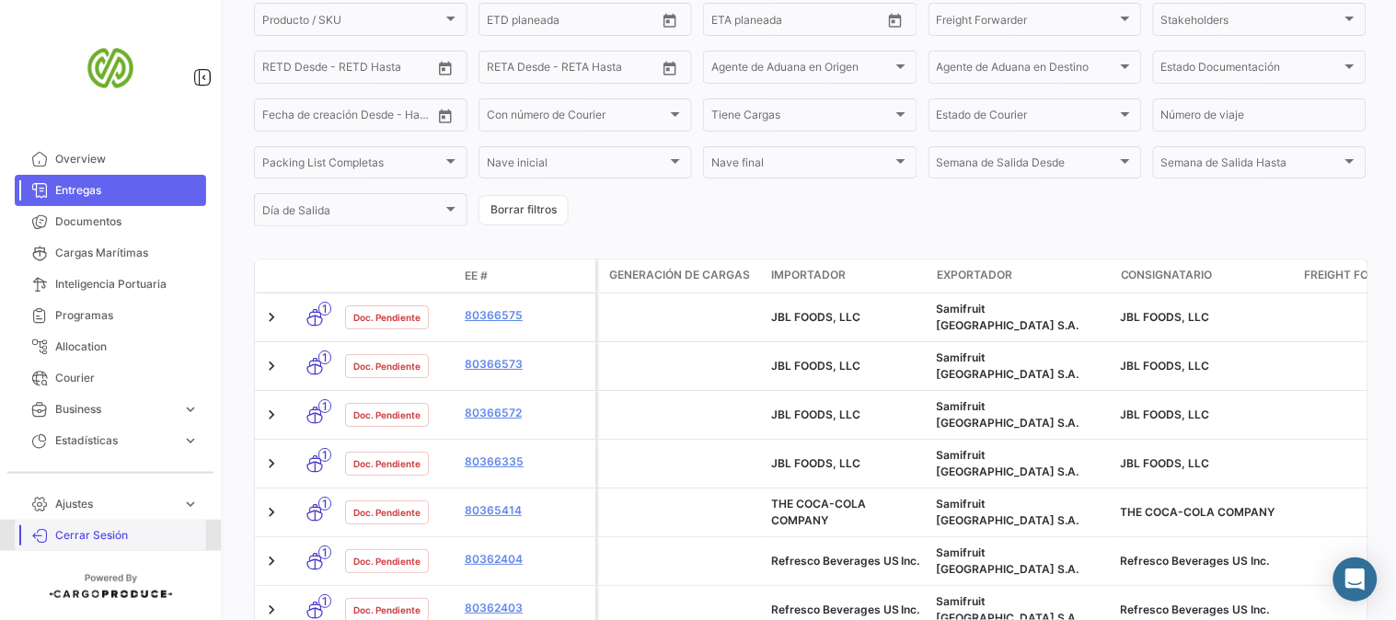
click at [92, 538] on span "Cerrar Sesión" at bounding box center [127, 535] width 144 height 17
